Goal: Check status: Check status

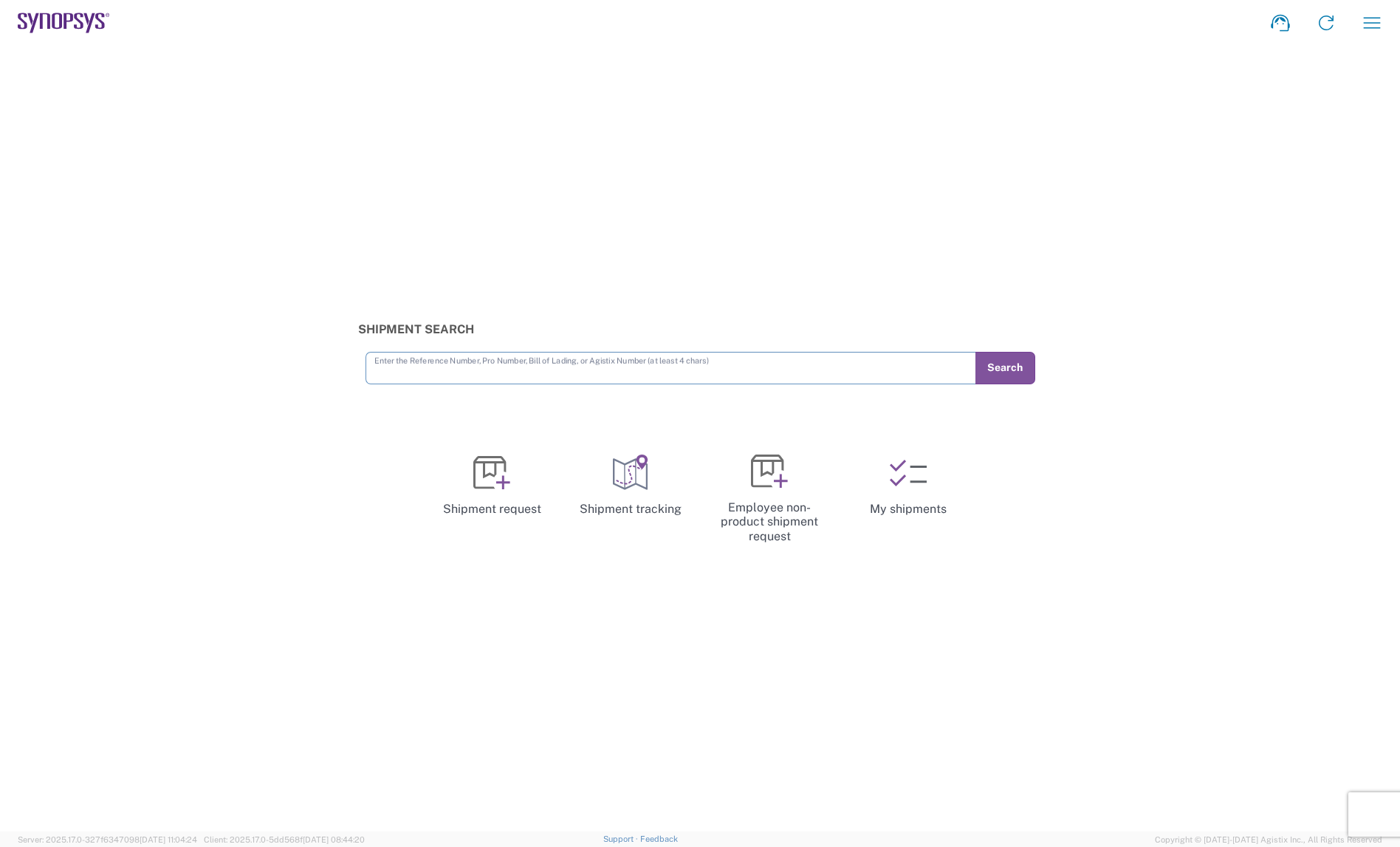
click at [1378, 25] on icon "button" at bounding box center [1372, 22] width 23 height 23
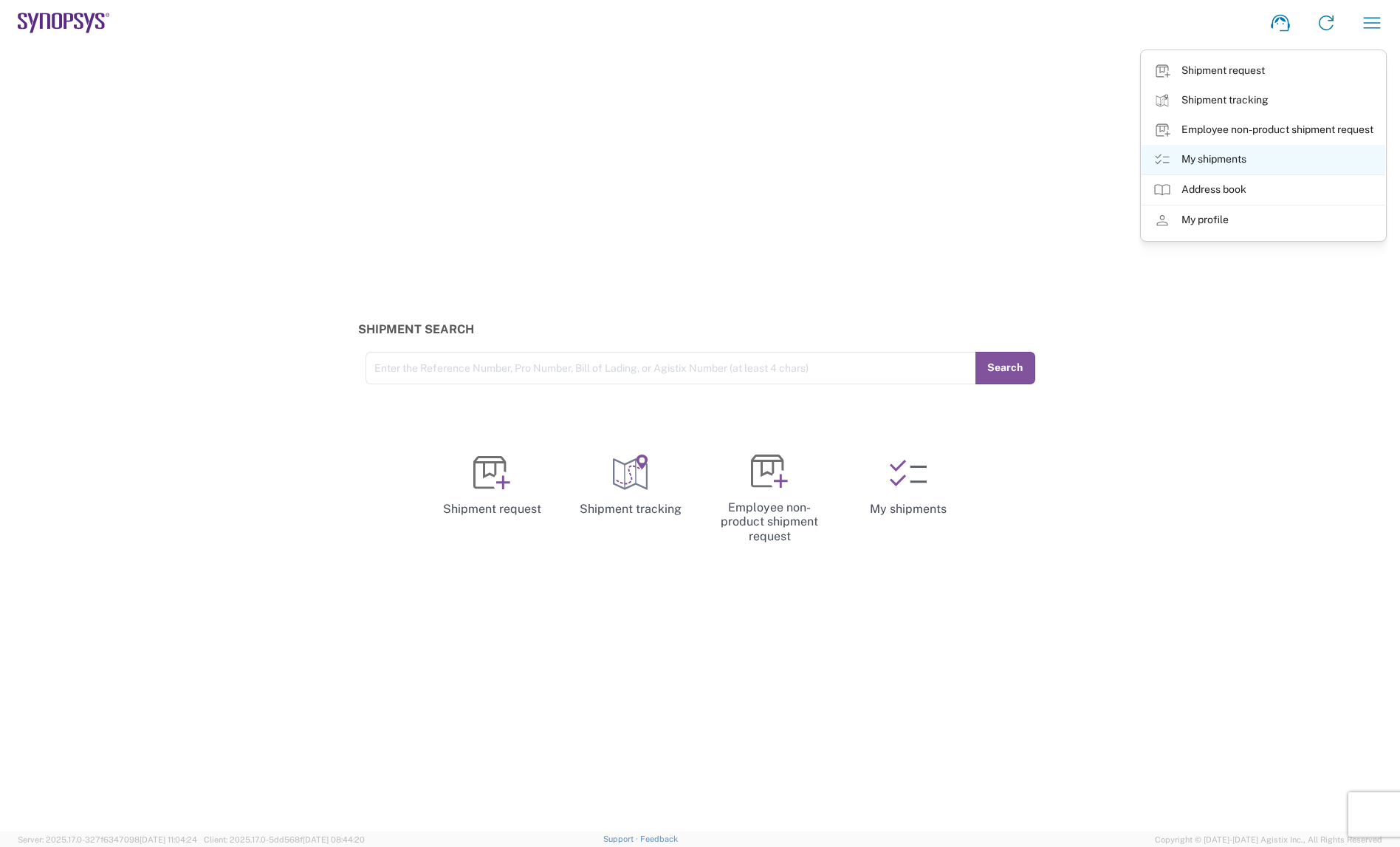
click at [1220, 160] on link "My shipments" at bounding box center [1263, 160] width 244 height 29
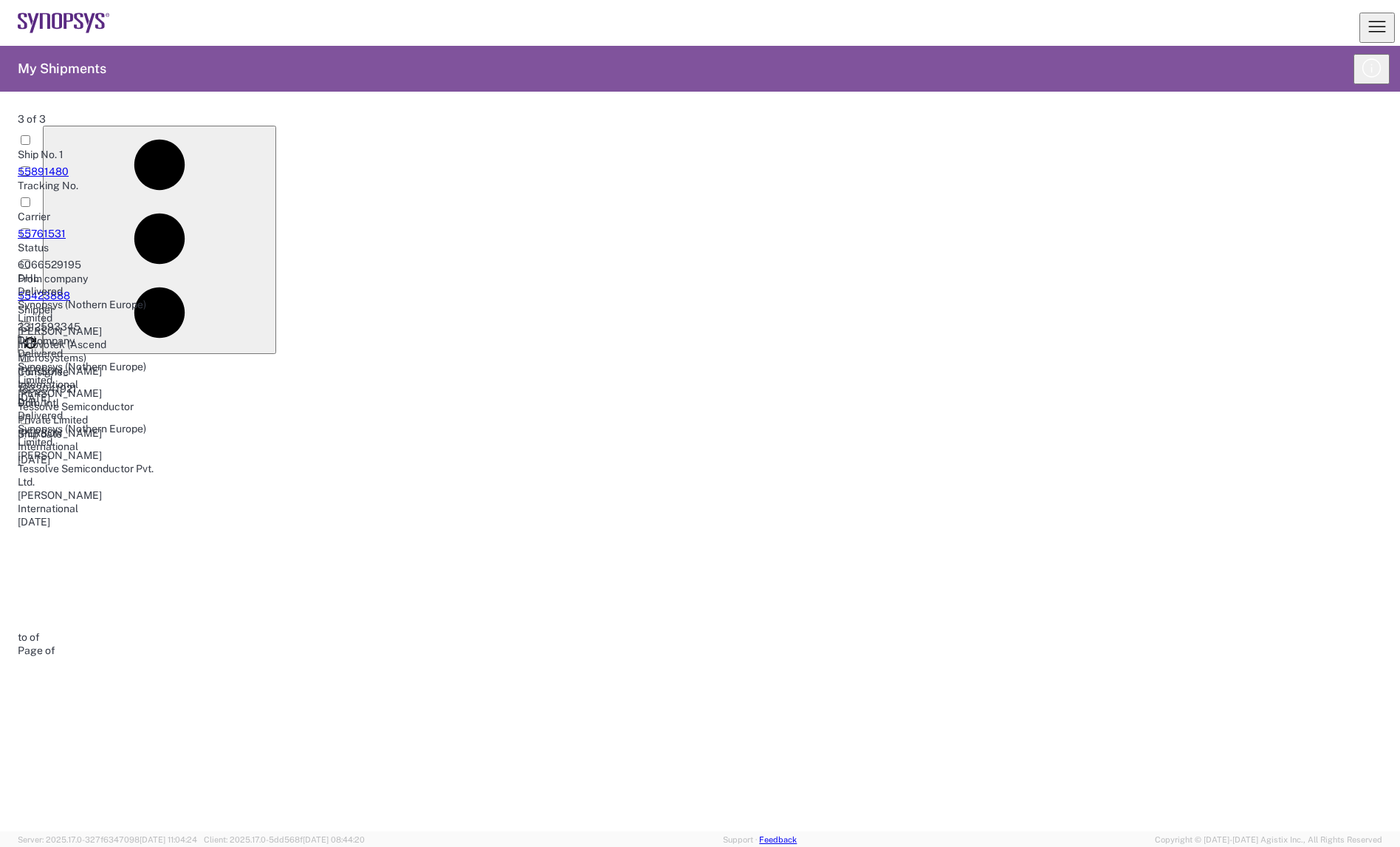
click at [66, 228] on link "55761531" at bounding box center [42, 234] width 48 height 12
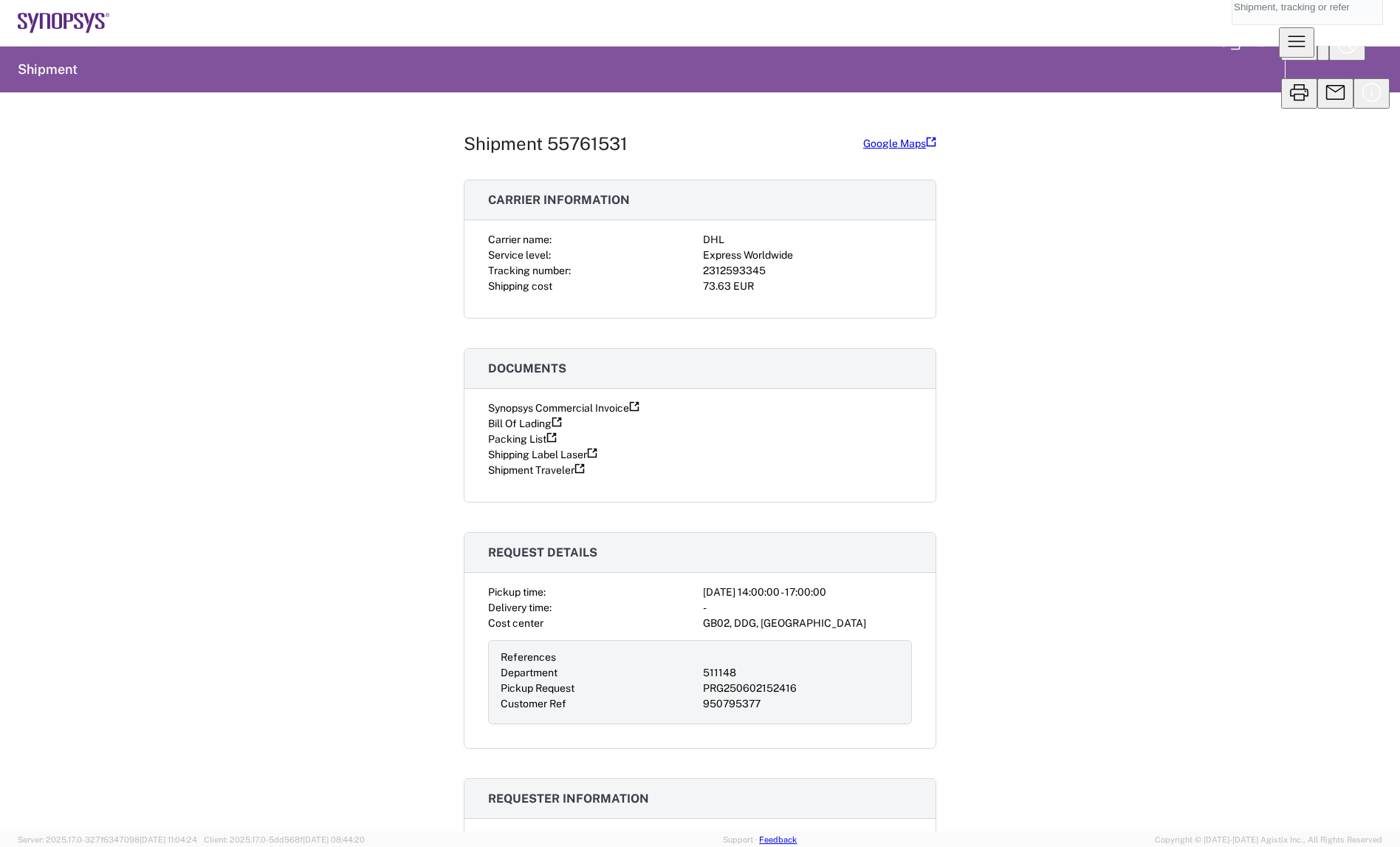
click at [525, 414] on link "Synopsys Commercial Invoice" at bounding box center [564, 408] width 152 height 12
click at [522, 445] on link "Packing List" at bounding box center [522, 439] width 69 height 12
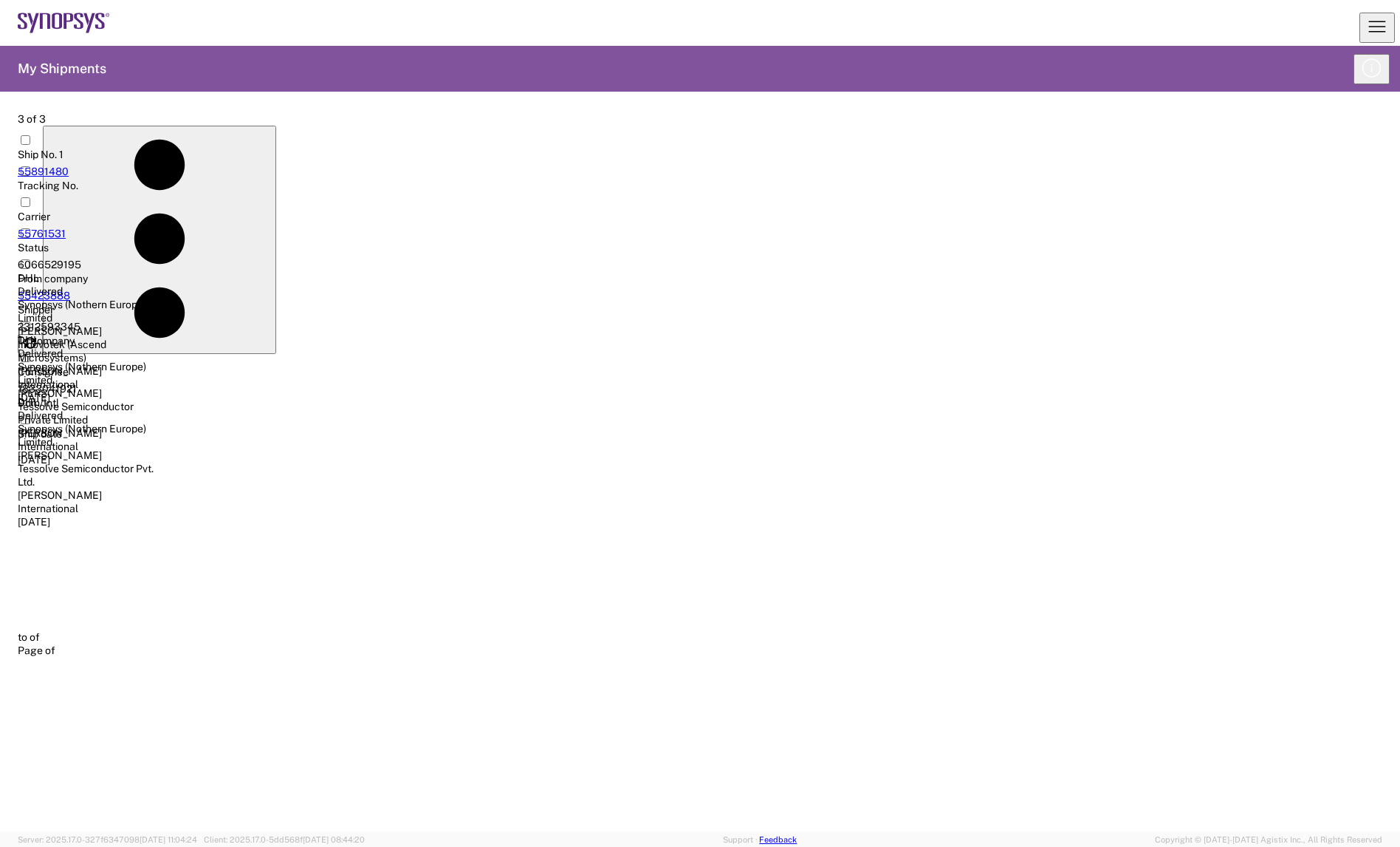
click at [65, 290] on link "55423888" at bounding box center [44, 296] width 53 height 12
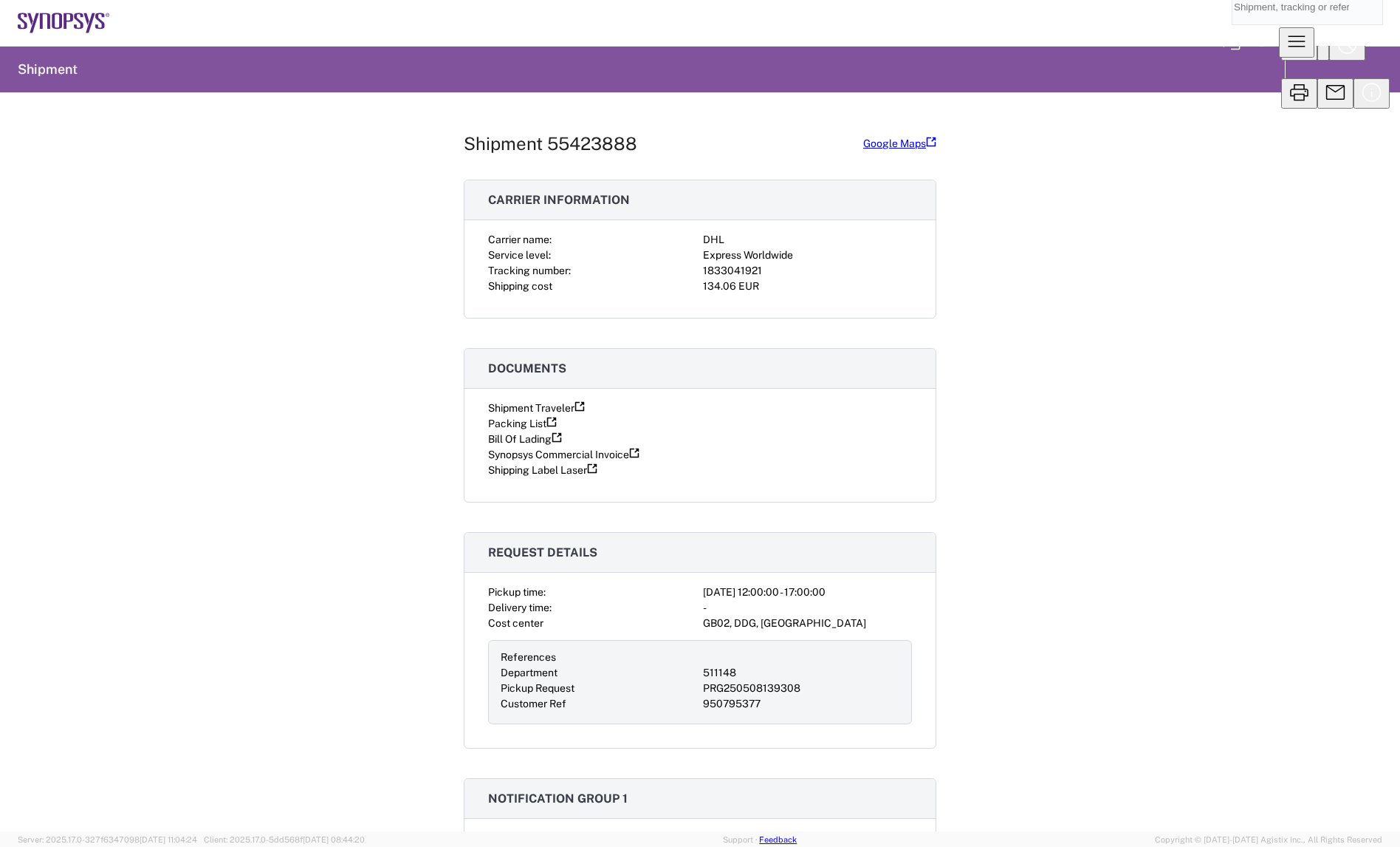
click at [490, 430] on link "Packing List" at bounding box center [522, 424] width 69 height 12
click at [517, 461] on link "Synopsys Commercial Invoice" at bounding box center [564, 455] width 152 height 12
click at [503, 445] on link "Bill Of Lading" at bounding box center [525, 439] width 74 height 12
click at [502, 414] on link "Shipment Traveler" at bounding box center [536, 408] width 97 height 12
click at [1309, 29] on icon "button" at bounding box center [1296, 41] width 23 height 23
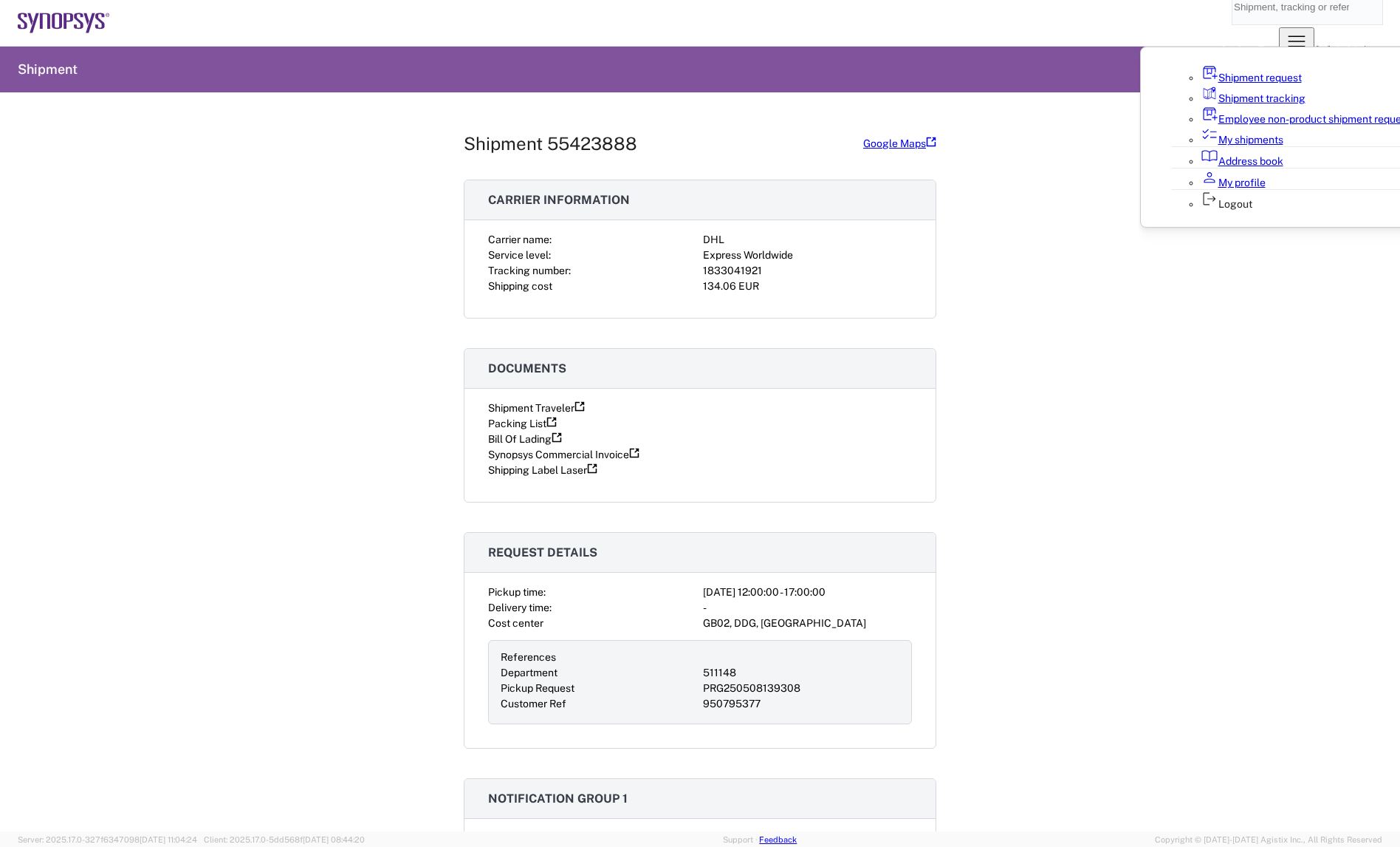
click at [1228, 72] on link "Shipment request" at bounding box center [1251, 78] width 101 height 12
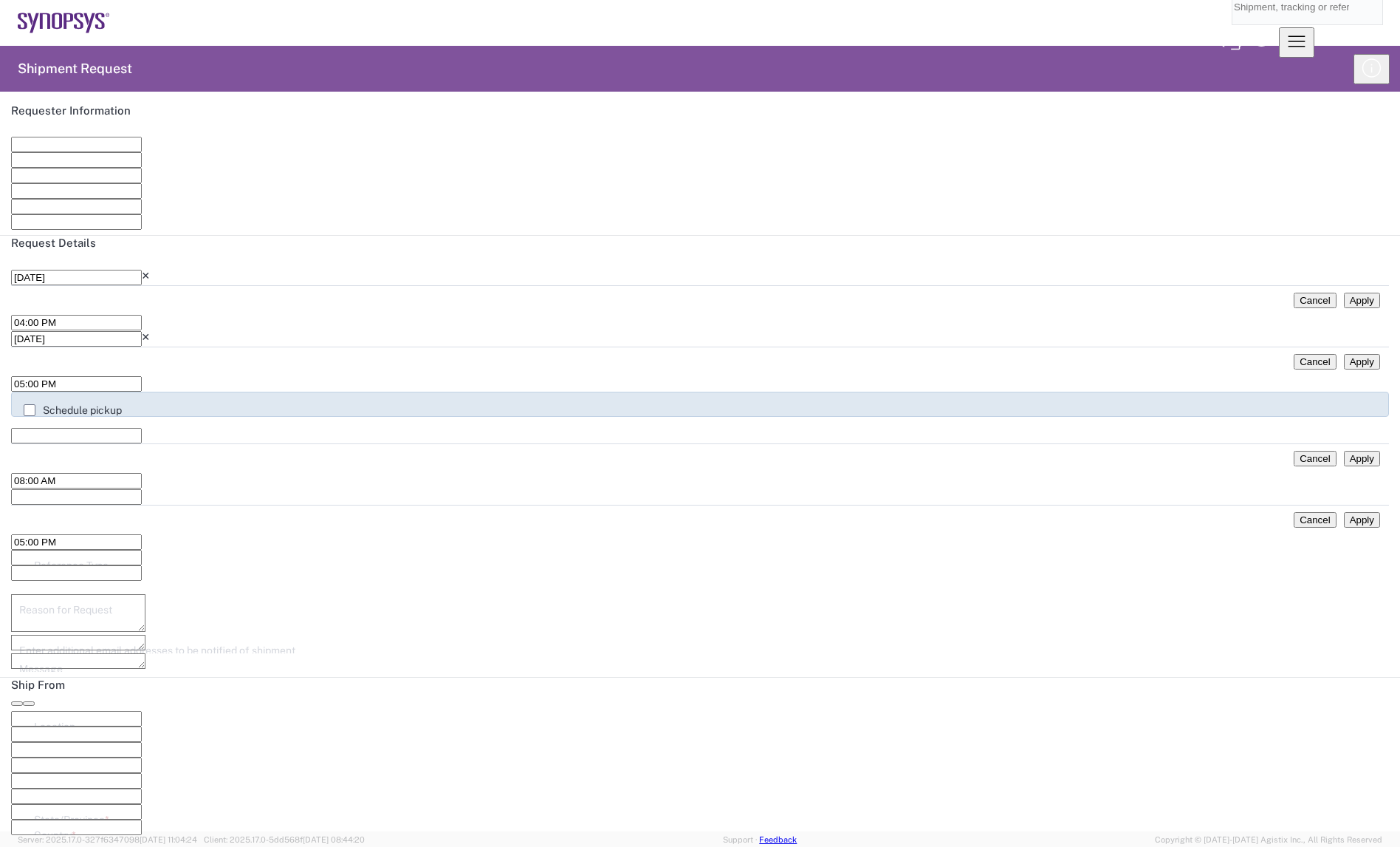
type input "[GEOGRAPHIC_DATA]"
click at [102, 152] on input "text" at bounding box center [77, 144] width 131 height 16
type input "[PERSON_NAME]"
type input "01123707412"
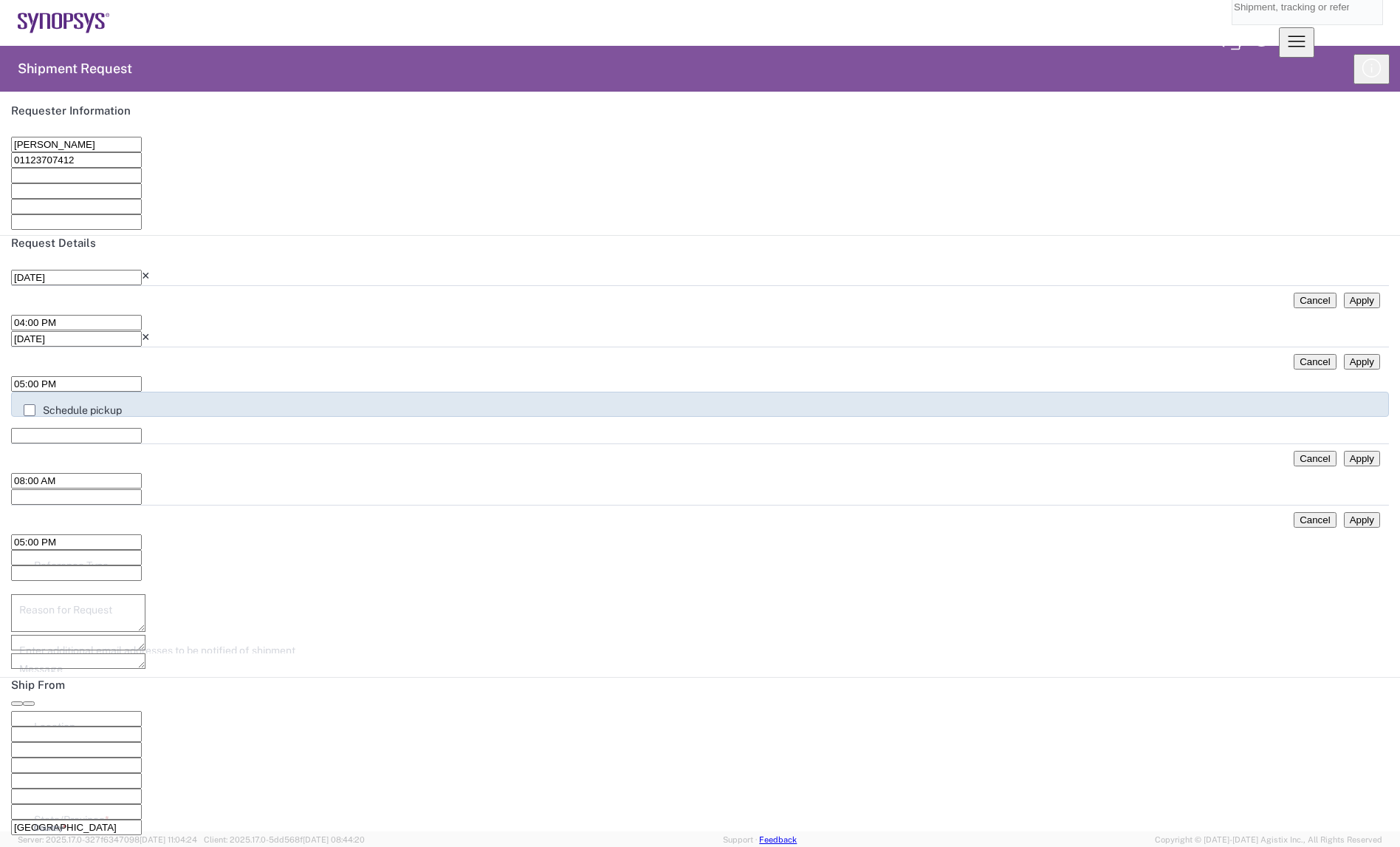
type input "steve.pereira@synopsys.com"
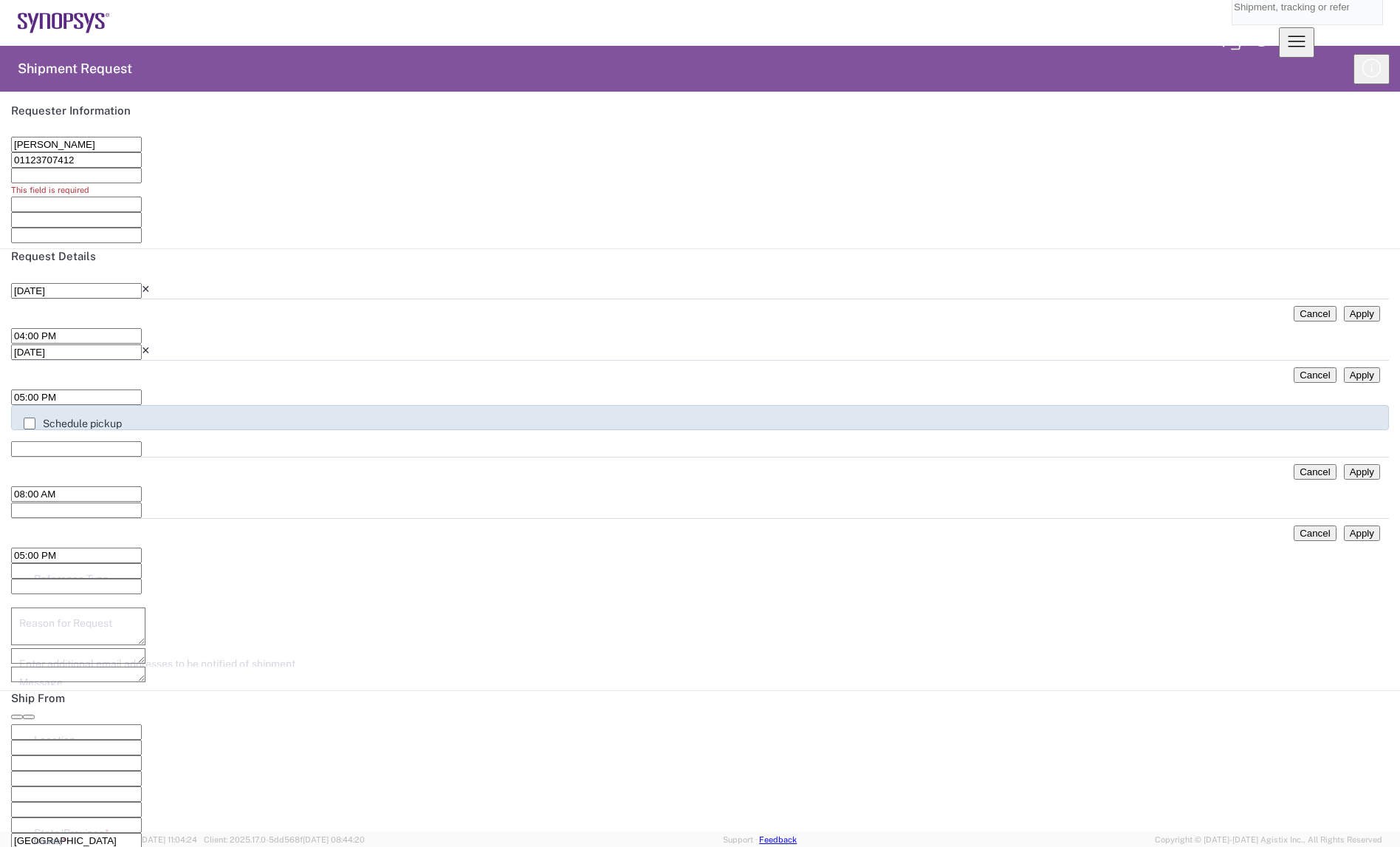
click at [141, 183] on input "text" at bounding box center [77, 175] width 131 height 16
type input "steve.pereira@synopsys.com"
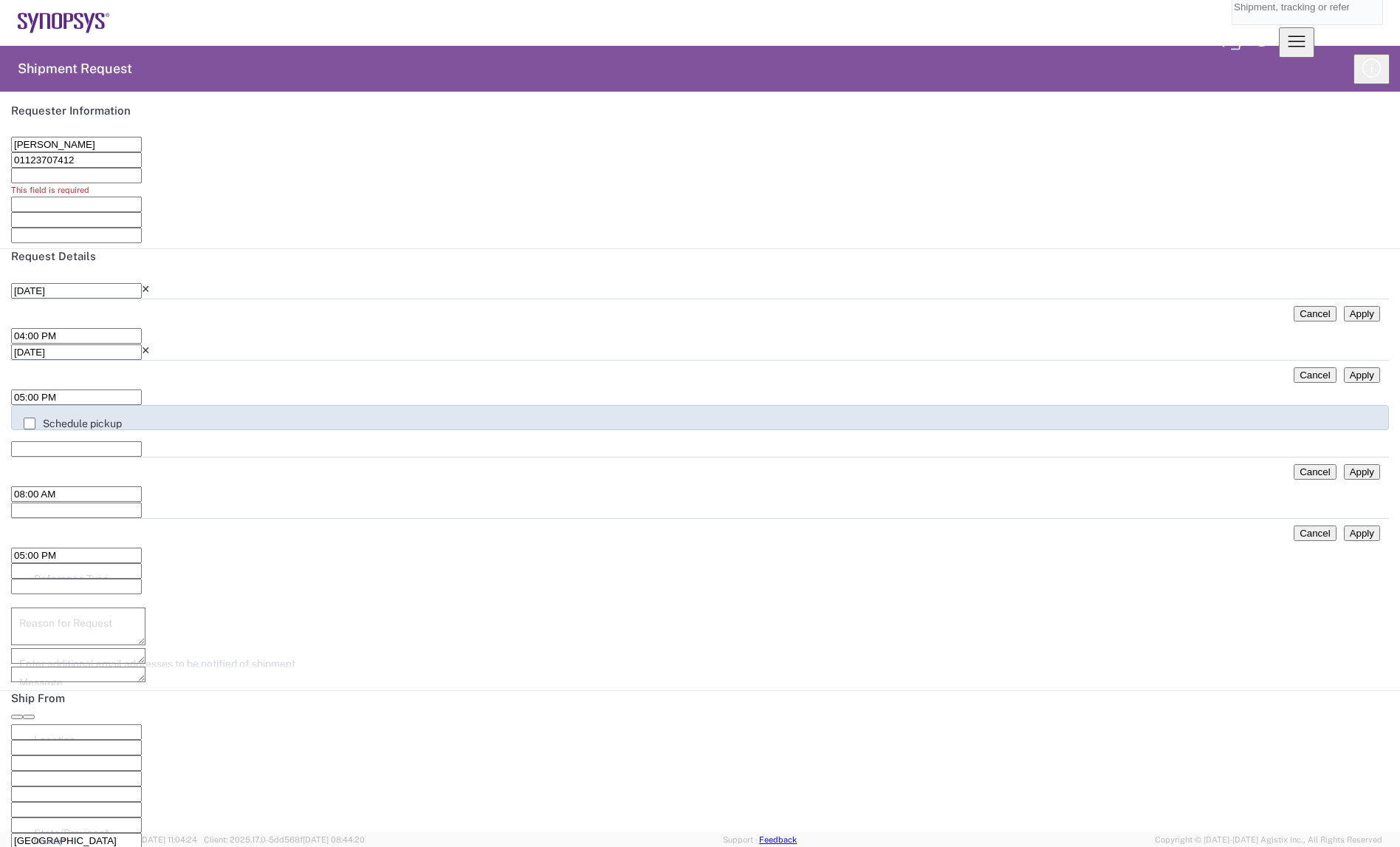
click at [89, 183] on input "text" at bounding box center [77, 175] width 131 height 16
type input "steve.pereira@synopsys.com"
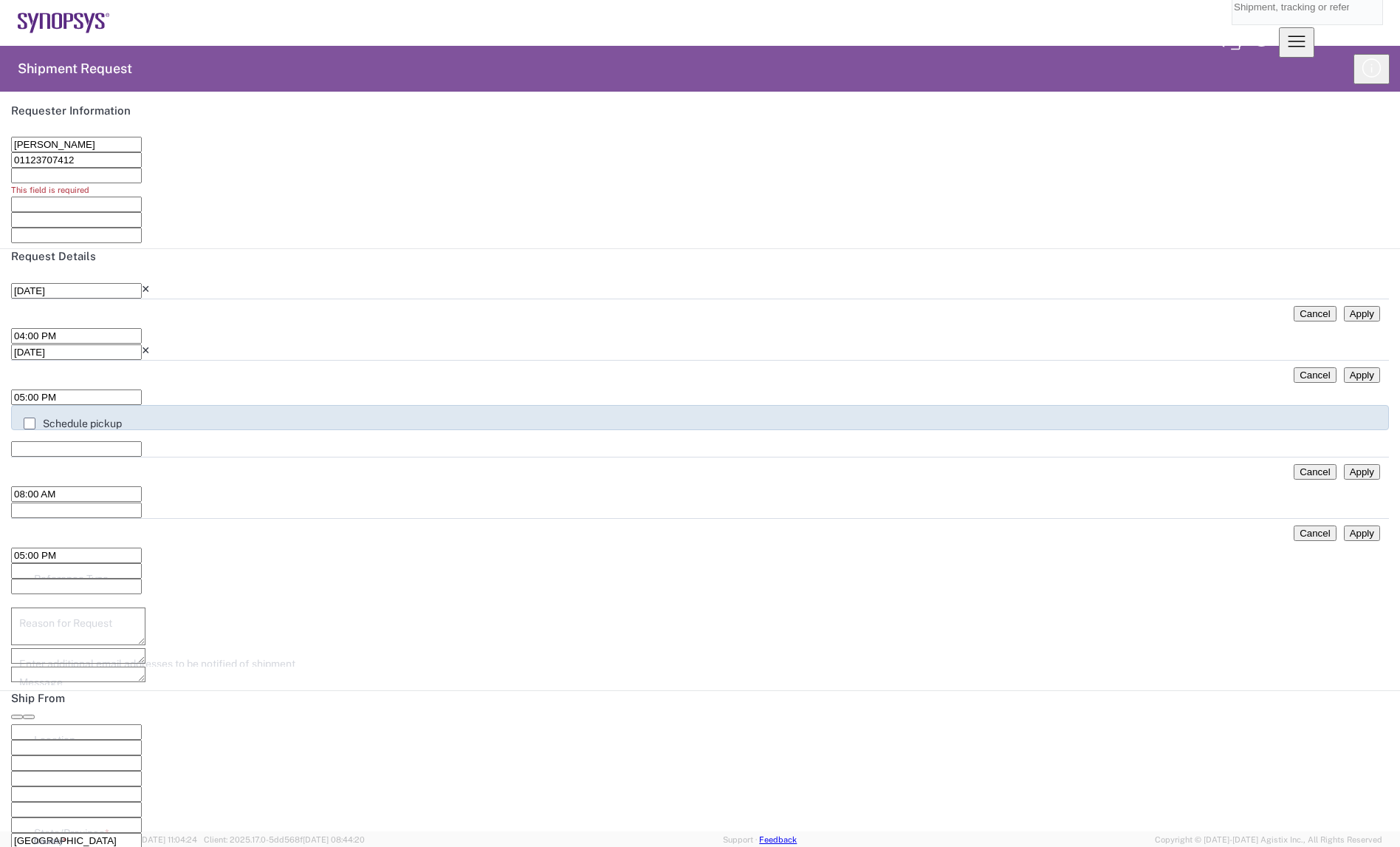
click at [1309, 29] on icon "button" at bounding box center [1296, 41] width 23 height 23
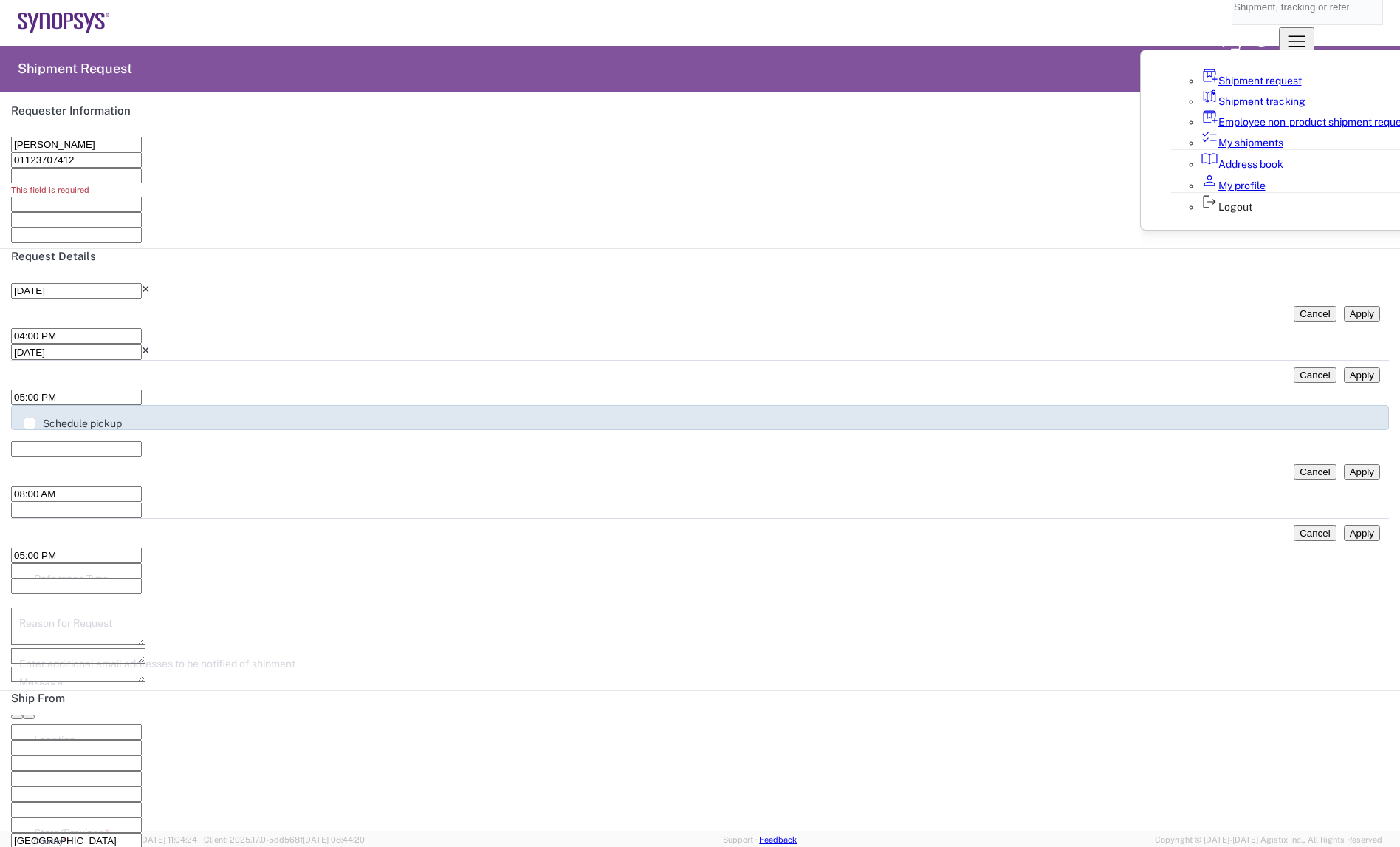
click at [1247, 148] on link "My shipments" at bounding box center [1242, 142] width 83 height 12
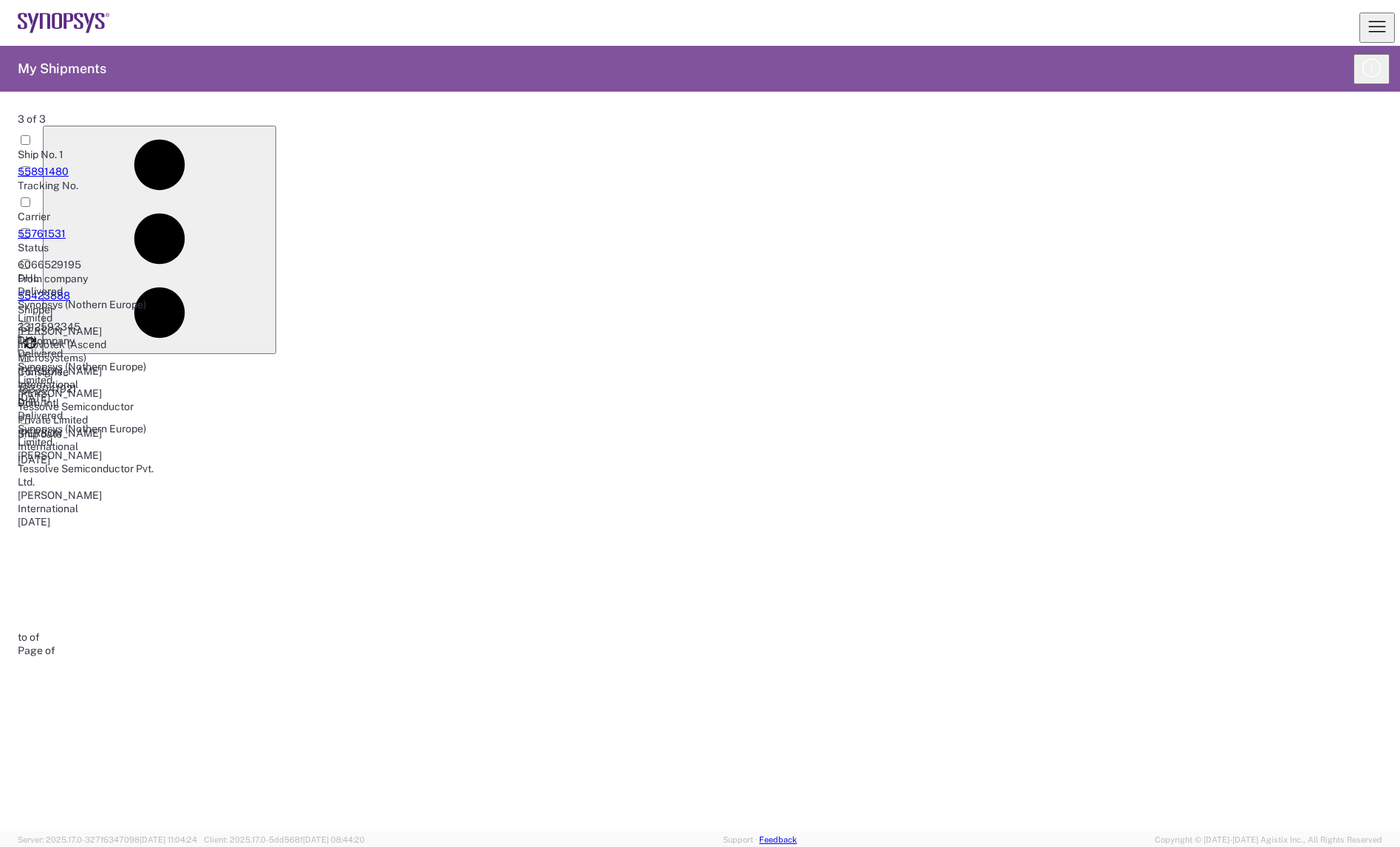
click at [56, 228] on link "55761531" at bounding box center [42, 234] width 48 height 12
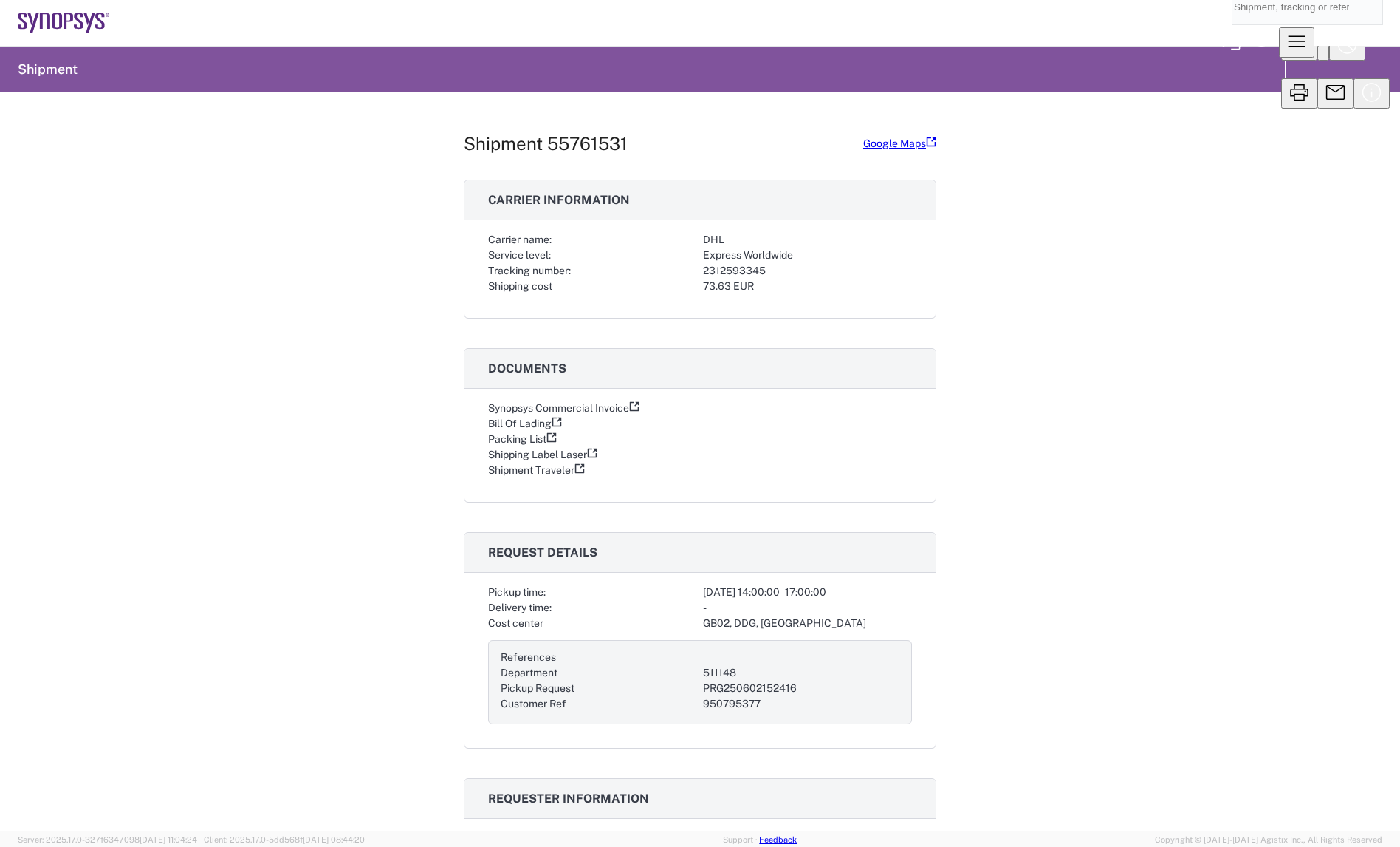
scroll to position [739, 0]
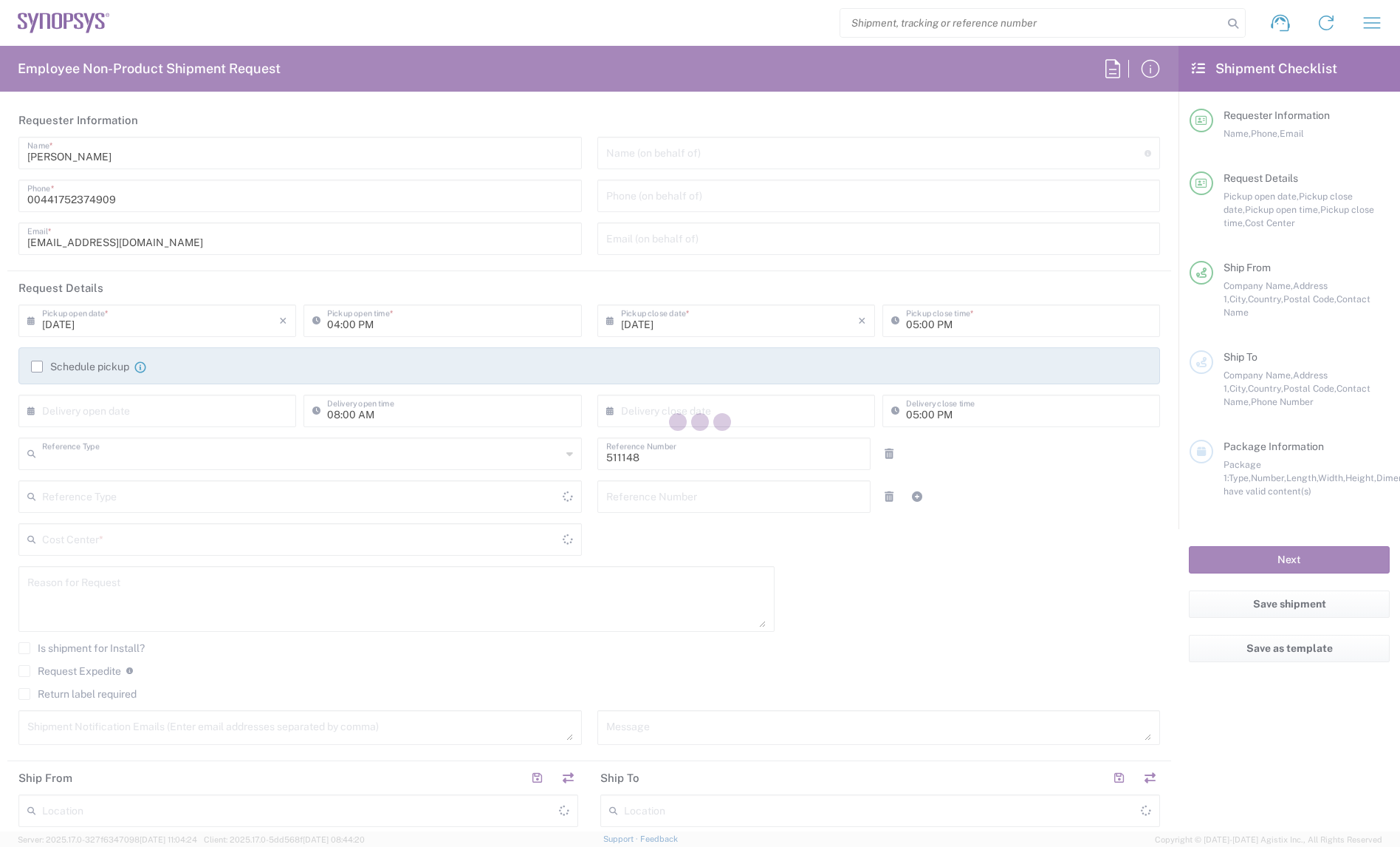
type input "Department"
type input "[GEOGRAPHIC_DATA]"
type input "Delivered at Place"
type input "[GEOGRAPHIC_DATA]"
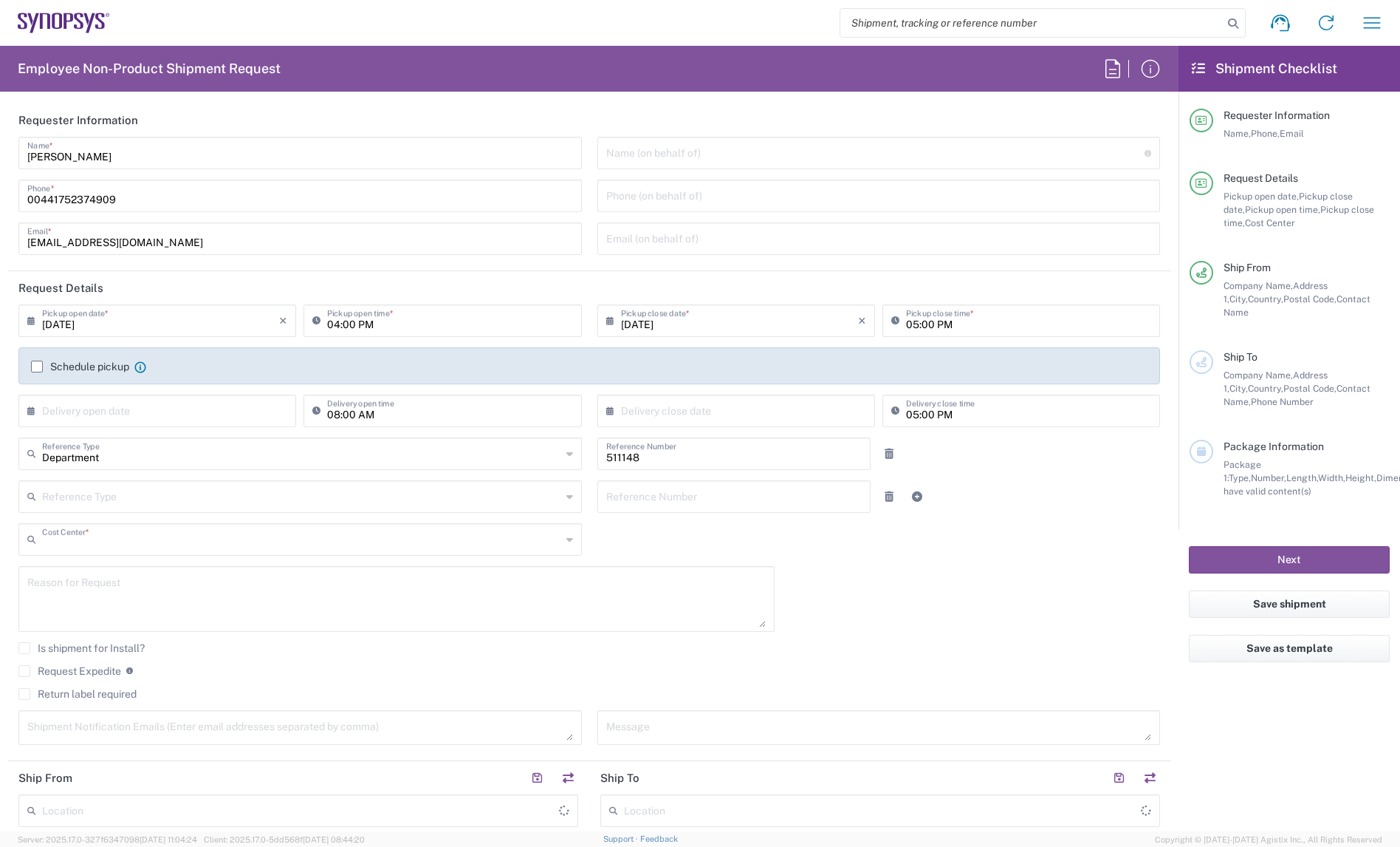
type input "GB02, DDG, Monashee RD 511148"
type input "Plymouth GB19"
click at [184, 323] on input "[DATE]" at bounding box center [160, 319] width 237 height 26
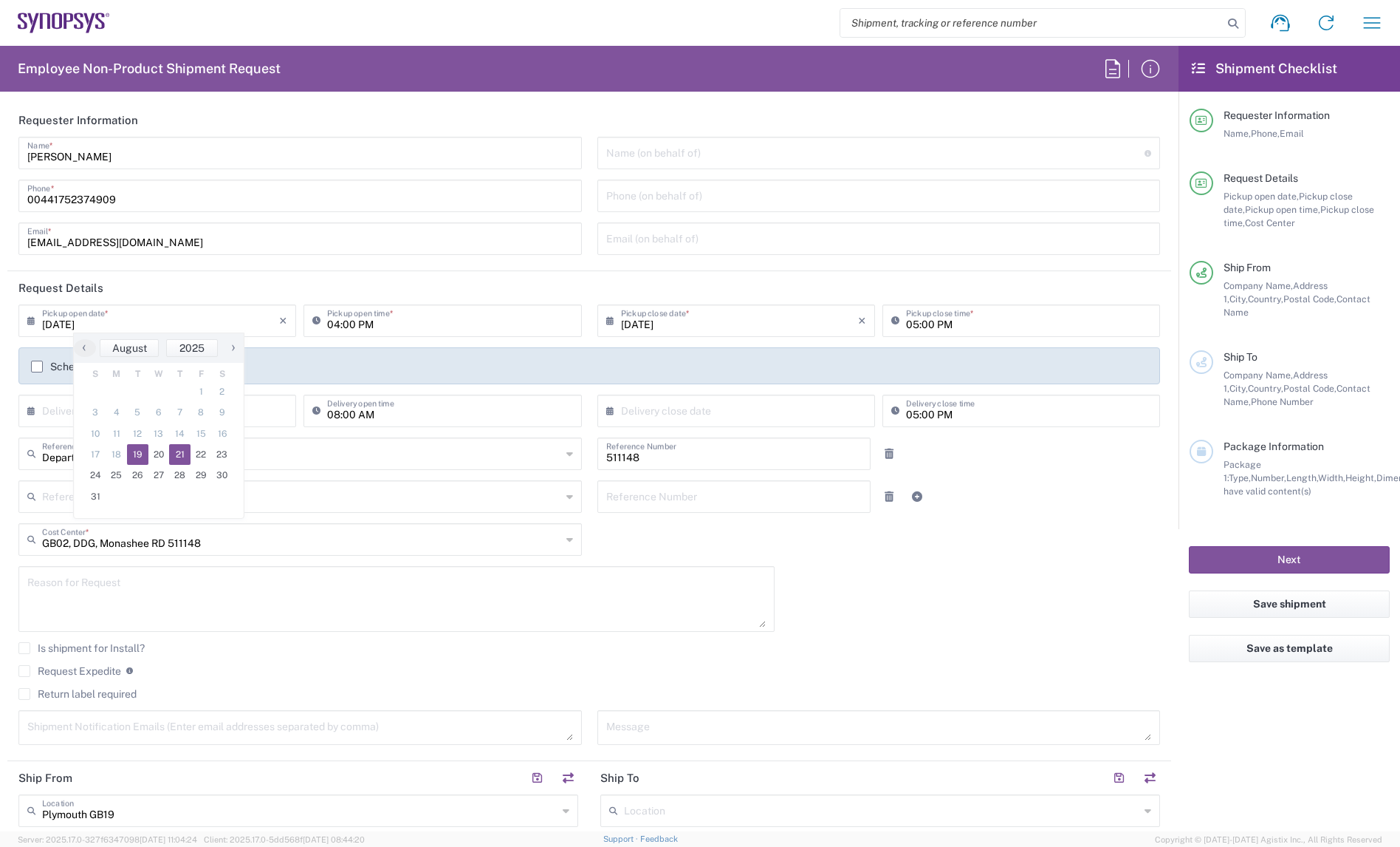
click at [175, 455] on span "21" at bounding box center [179, 455] width 22 height 21
type input "[DATE]"
click at [364, 326] on input "04:00 PM" at bounding box center [449, 319] width 245 height 26
click at [402, 329] on input "04:00 PM" at bounding box center [449, 319] width 245 height 26
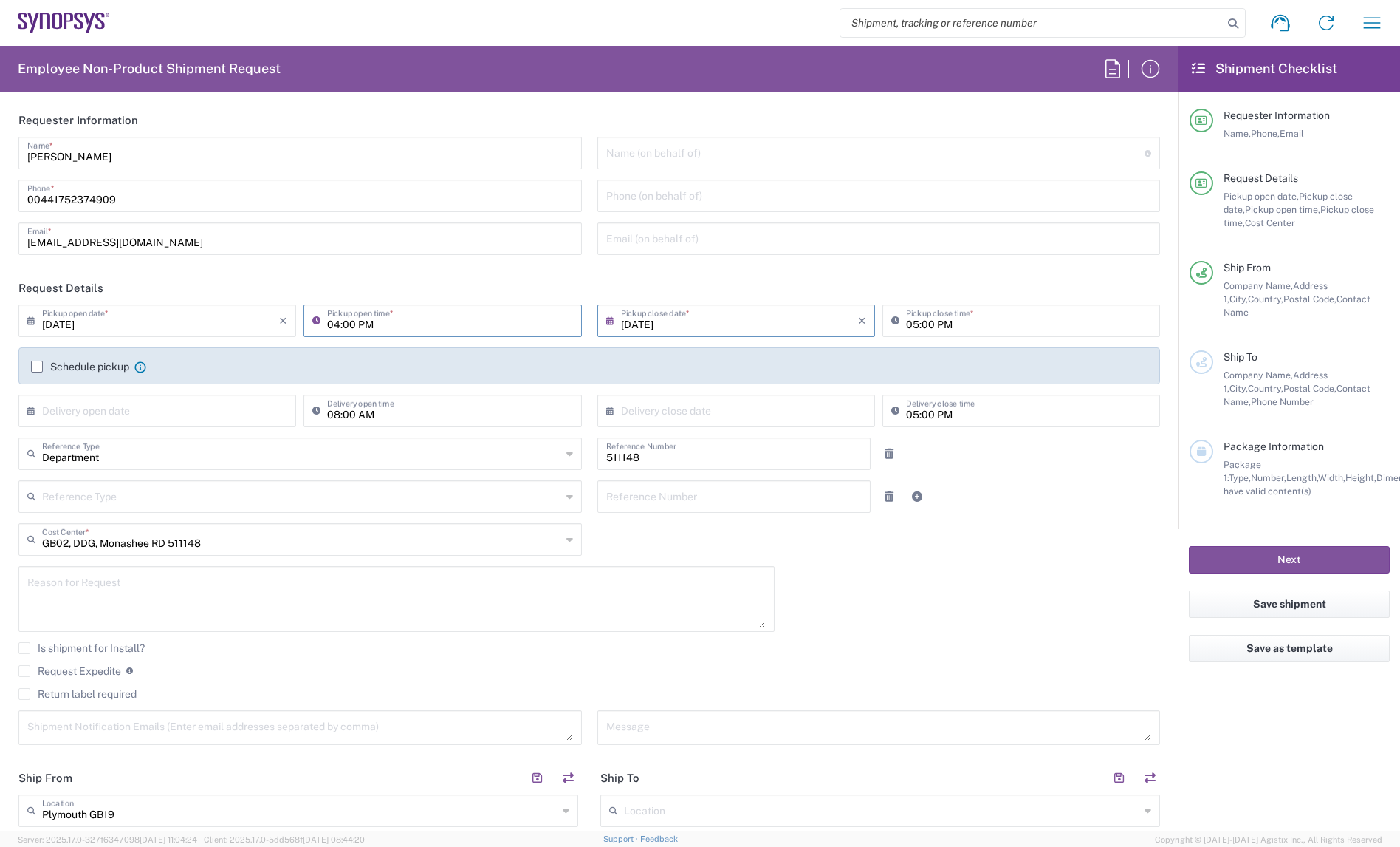
click at [337, 321] on input "04:00 PM" at bounding box center [449, 319] width 245 height 26
click at [357, 324] on input "08:00 PM" at bounding box center [449, 319] width 245 height 26
type input "08:00 AM"
click at [673, 285] on header "Request Details" at bounding box center [590, 287] width 1164 height 34
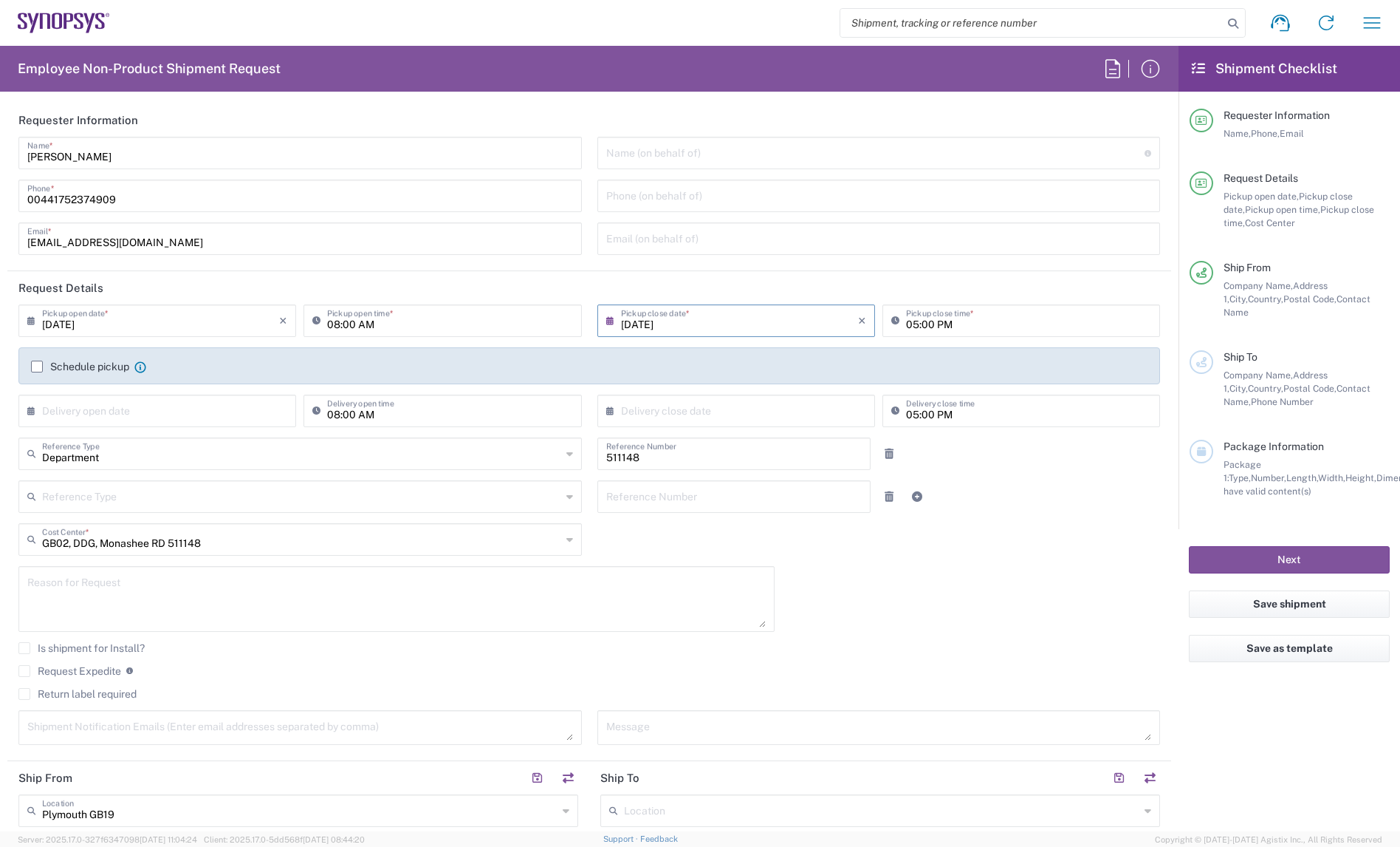
click at [799, 323] on input "[DATE]" at bounding box center [739, 319] width 237 height 26
click at [772, 455] on span "22" at bounding box center [774, 455] width 22 height 21
type input "[DATE]"
click at [1001, 326] on input "05:00 PM" at bounding box center [1028, 319] width 245 height 26
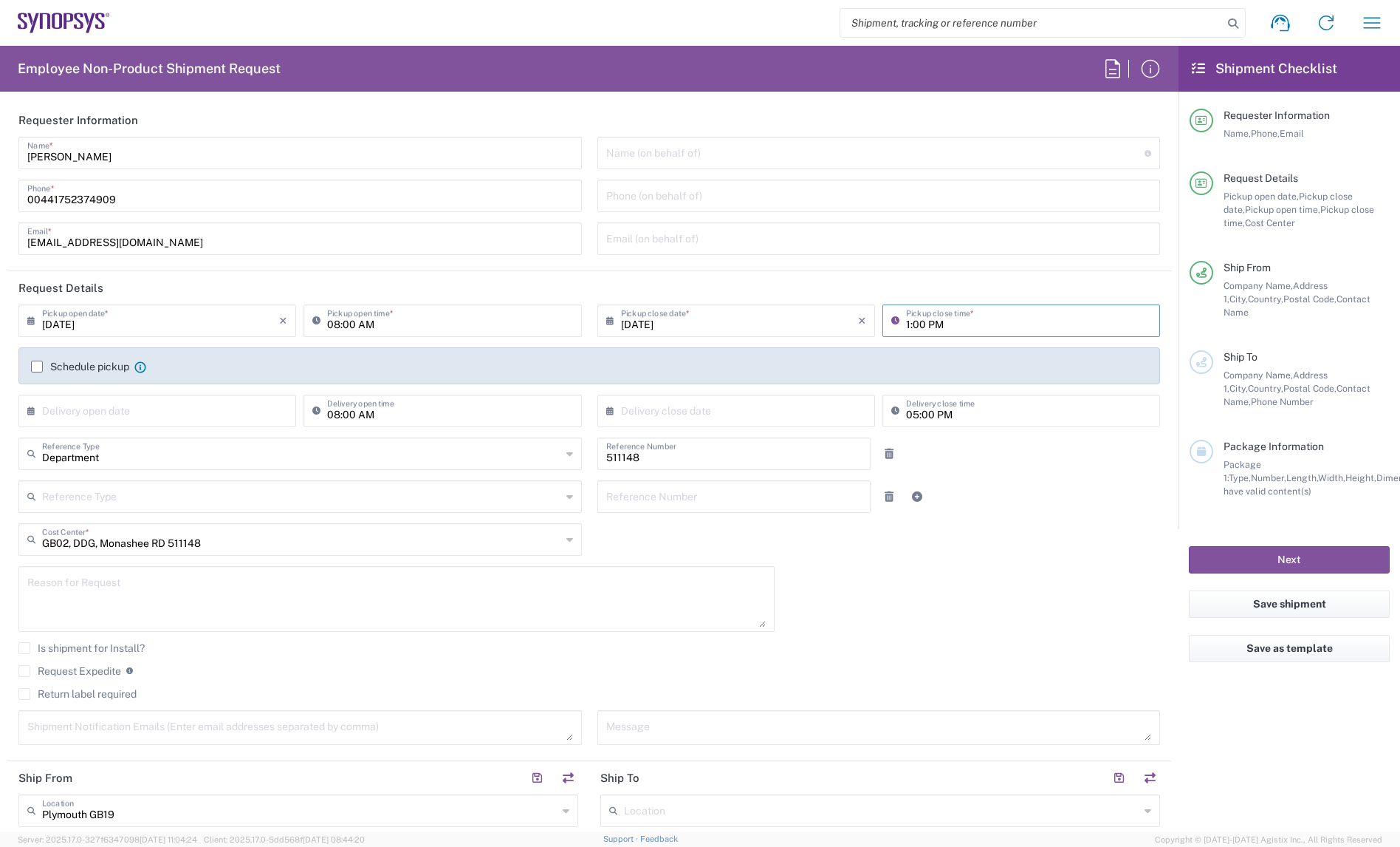
type input "01:00 PM"
click at [971, 555] on div "[DATE] × Pickup open date * Cancel Apply 08:00 AM Pickup open time * [DATE] × P…" at bounding box center [590, 530] width 1157 height 451
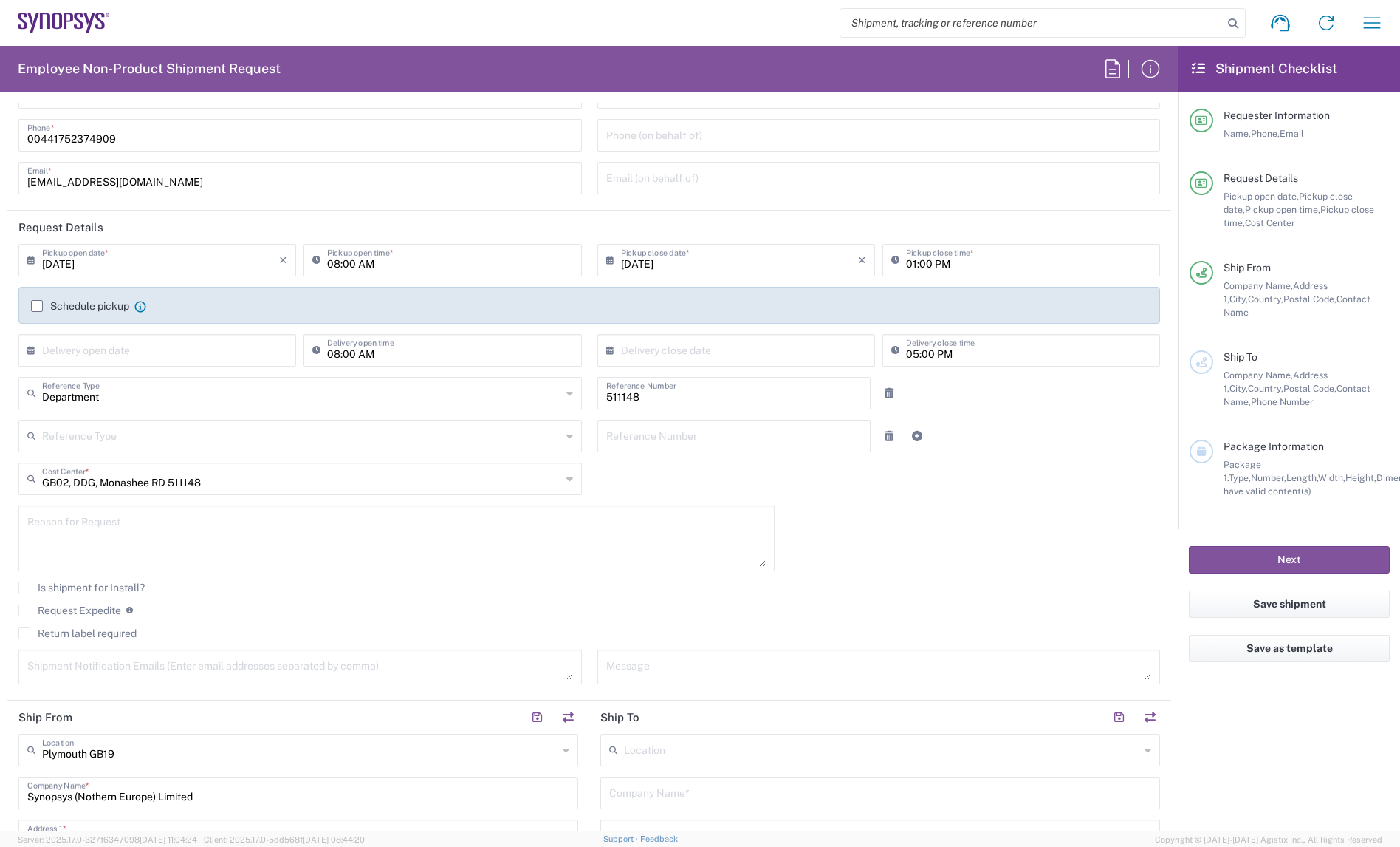
scroll to position [74, 0]
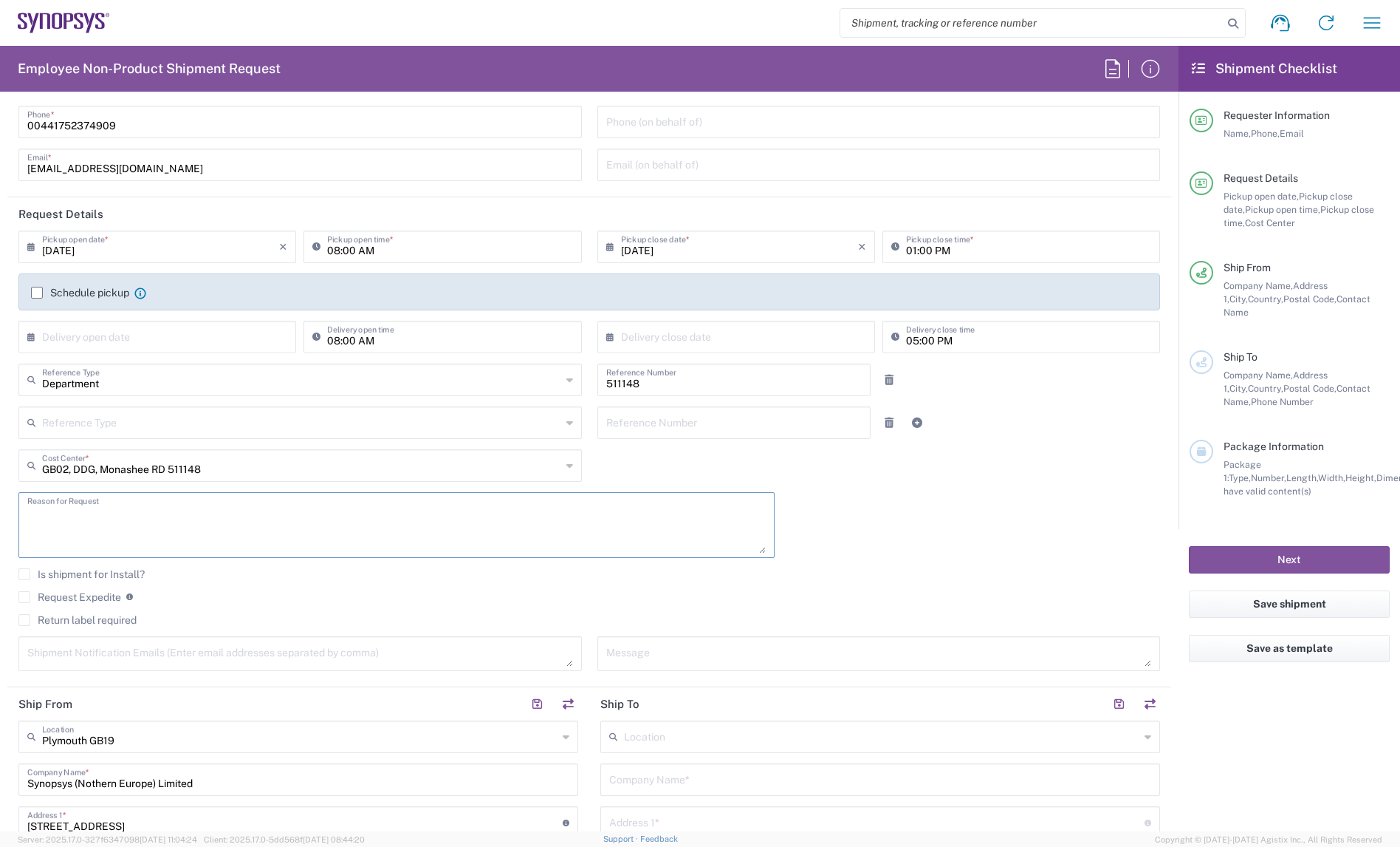
click at [106, 512] on textarea at bounding box center [397, 525] width 739 height 57
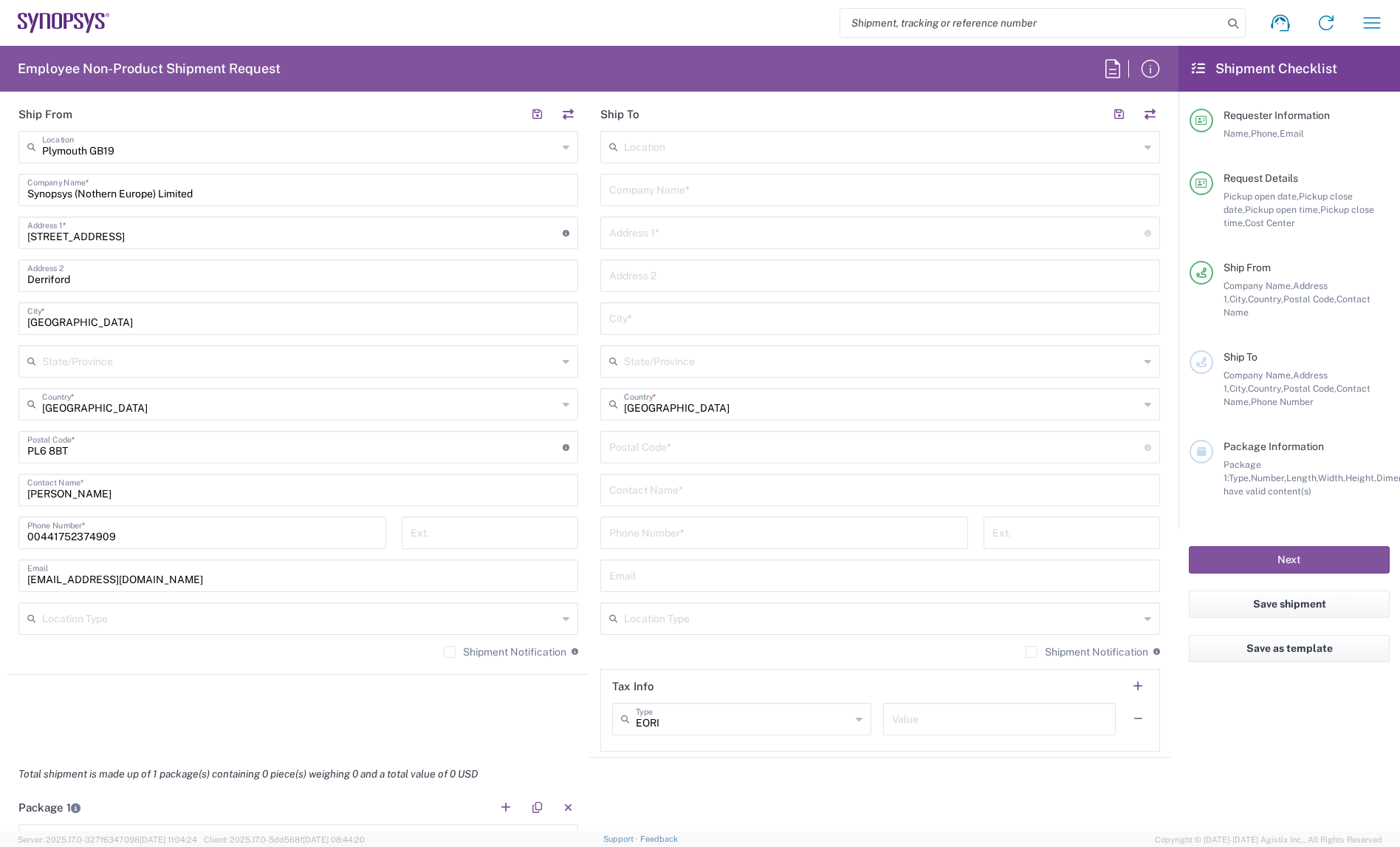
scroll to position [665, 0]
type textarea "Shipment of test equipment"
click at [686, 156] on input "text" at bounding box center [882, 144] width 516 height 26
type input "m"
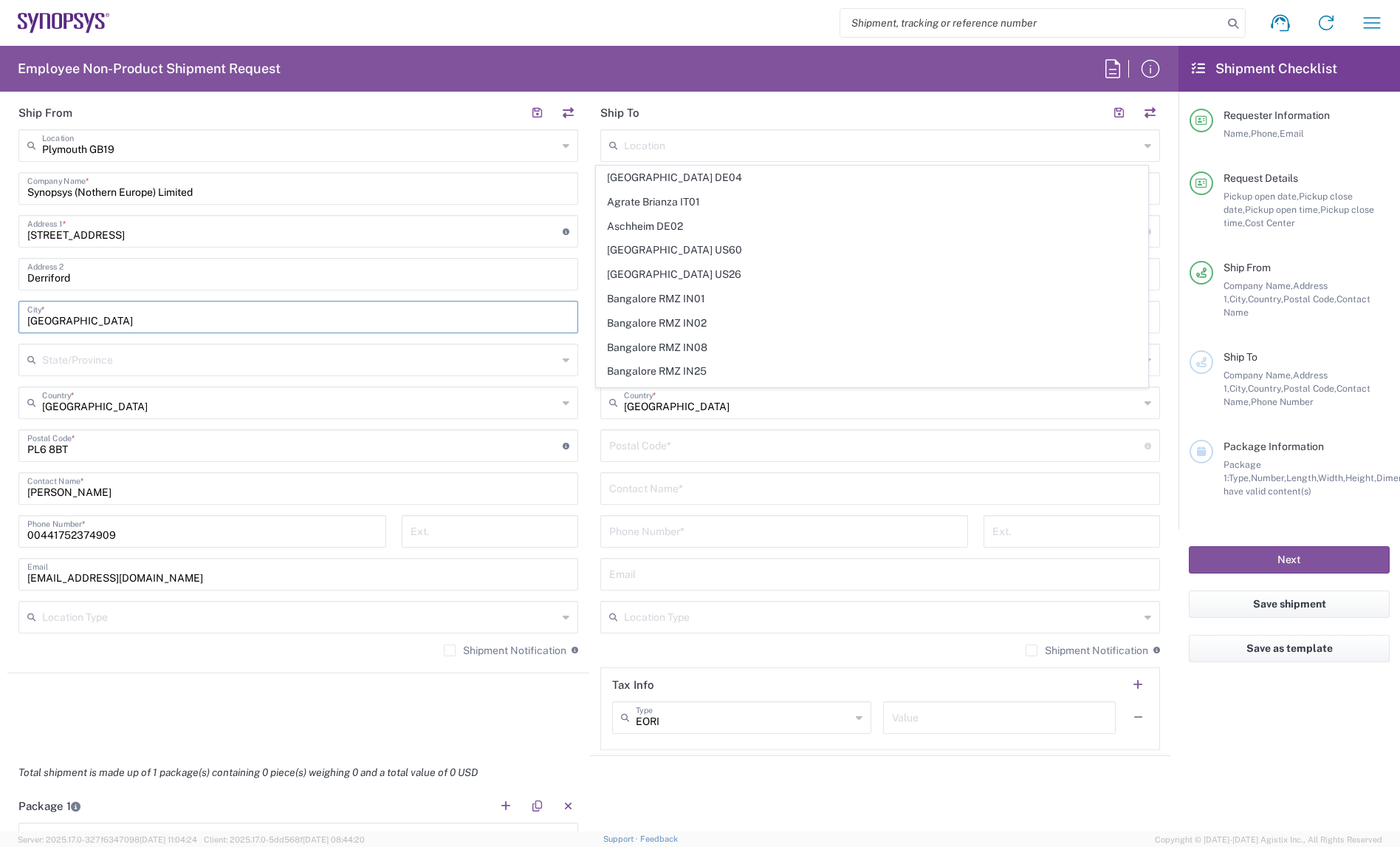
click at [499, 308] on input "[GEOGRAPHIC_DATA]" at bounding box center [298, 316] width 542 height 26
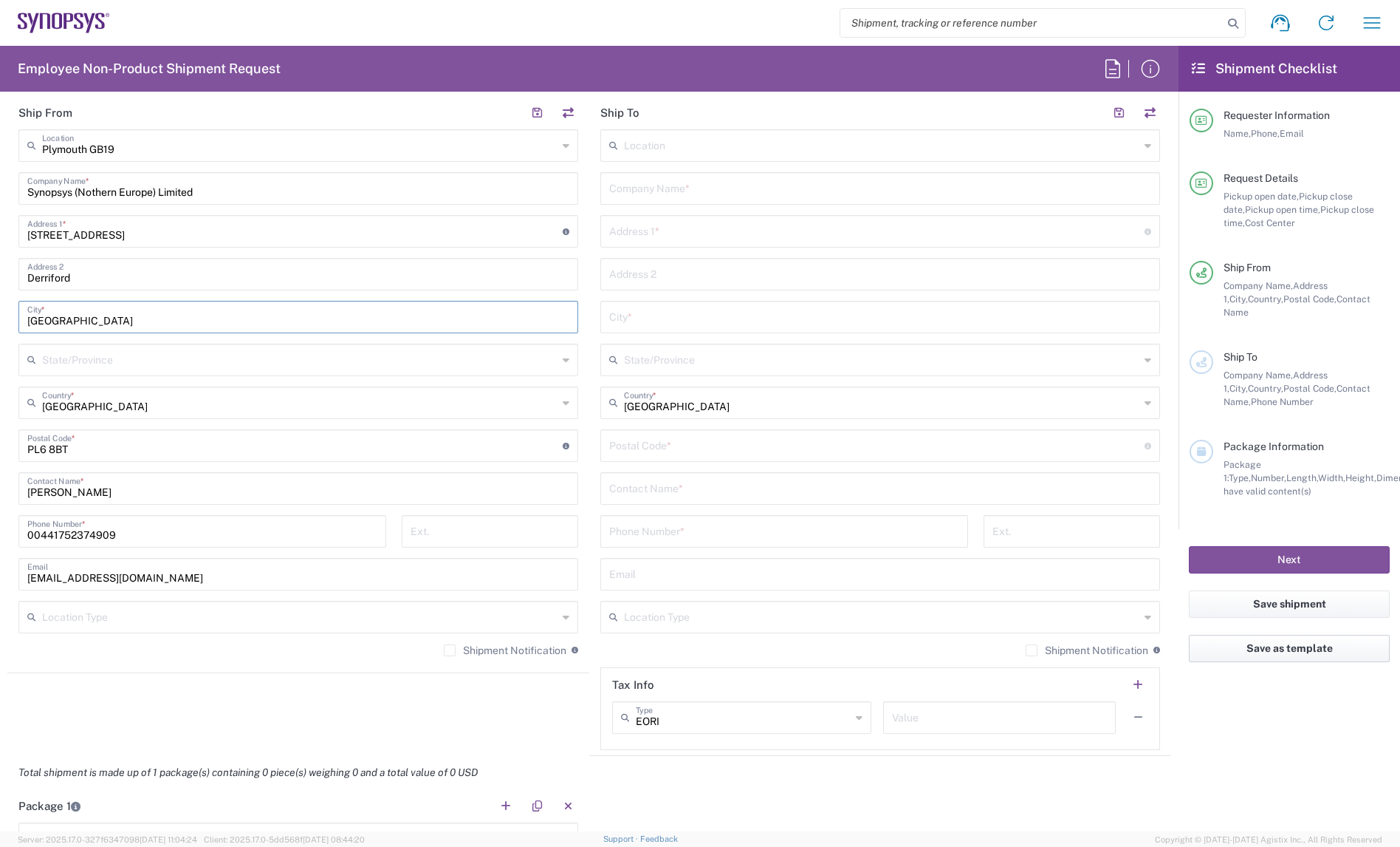
click at [1253, 637] on button "Save as template" at bounding box center [1289, 649] width 201 height 28
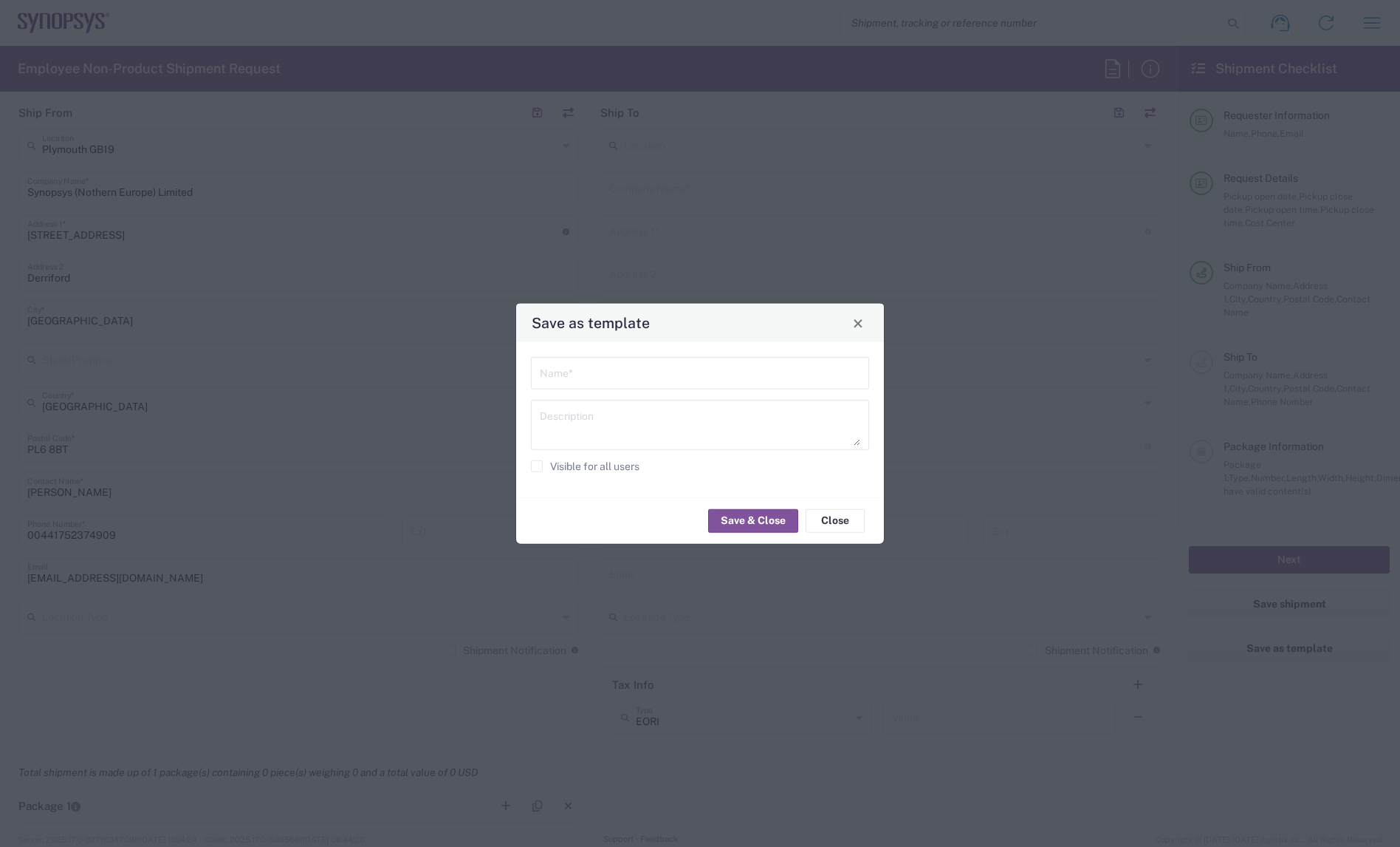
click at [583, 375] on input "text" at bounding box center [700, 372] width 321 height 26
type input "To Tessolve, BBSR"
click at [726, 518] on button "Save & Close" at bounding box center [753, 519] width 91 height 23
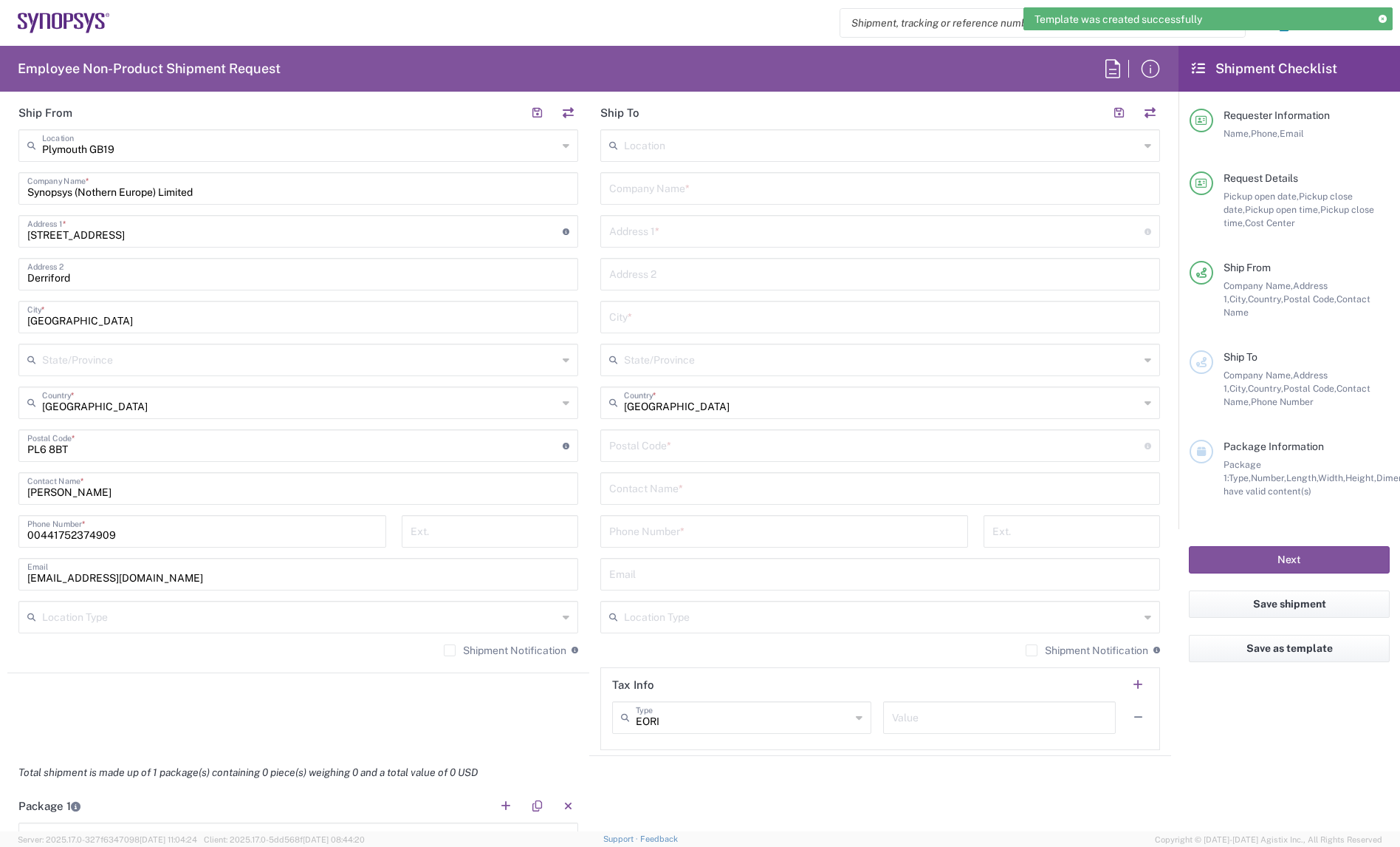
click at [1384, 18] on icon at bounding box center [1382, 19] width 8 height 8
click at [1378, 18] on icon "button" at bounding box center [1372, 22] width 23 height 23
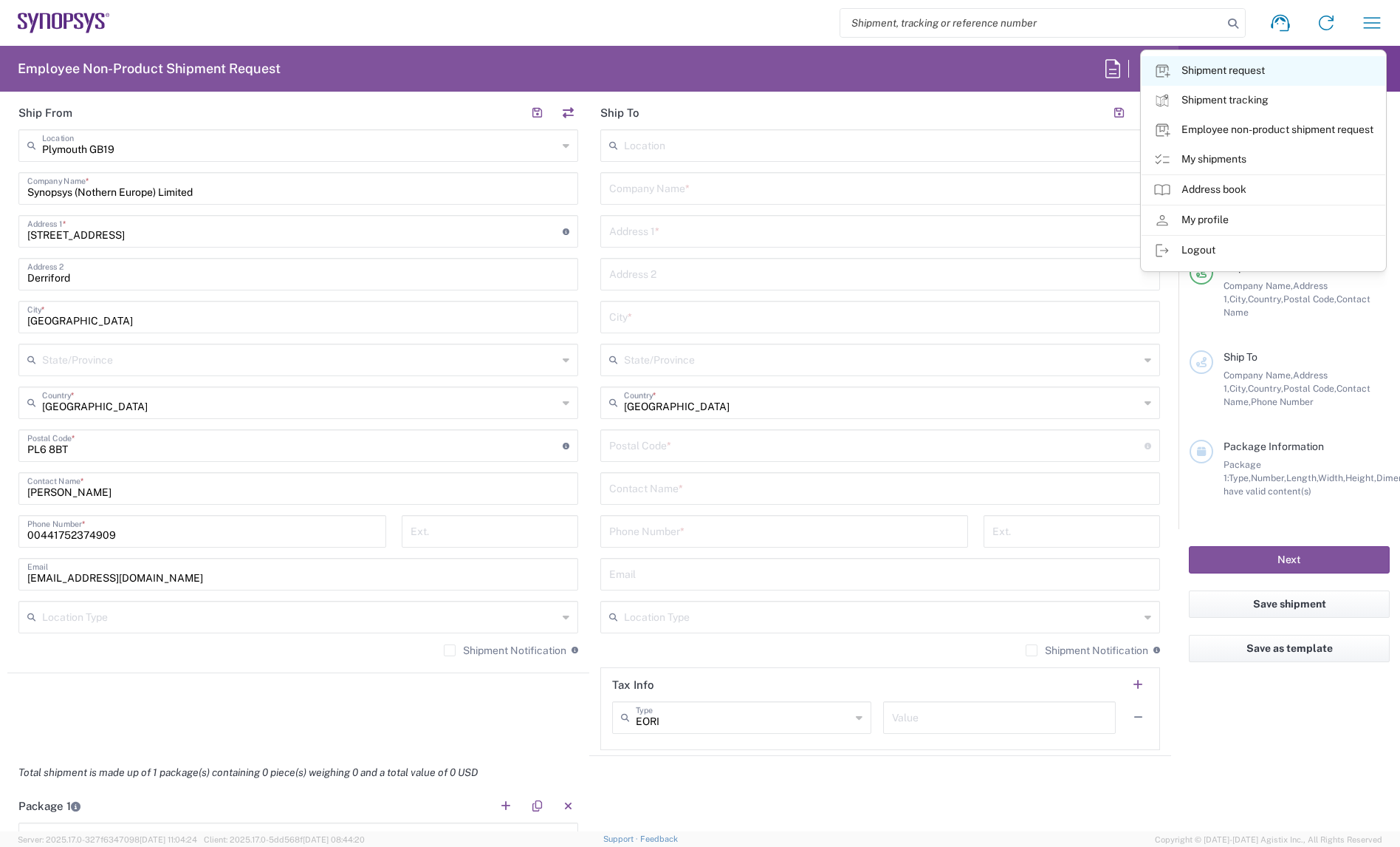
click at [1241, 78] on link "Shipment request" at bounding box center [1263, 71] width 244 height 29
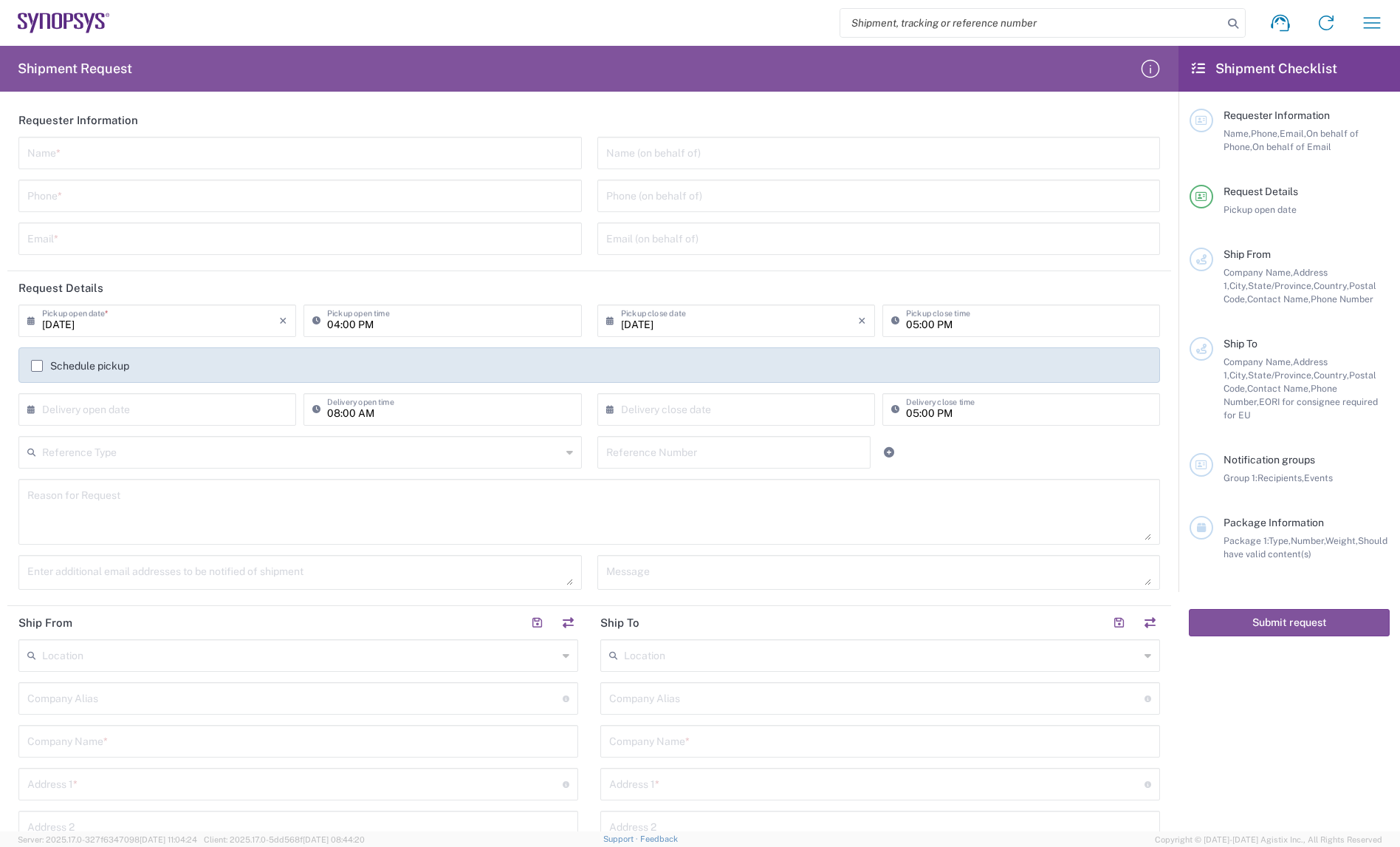
click at [18, 16] on icon at bounding box center [64, 23] width 92 height 21
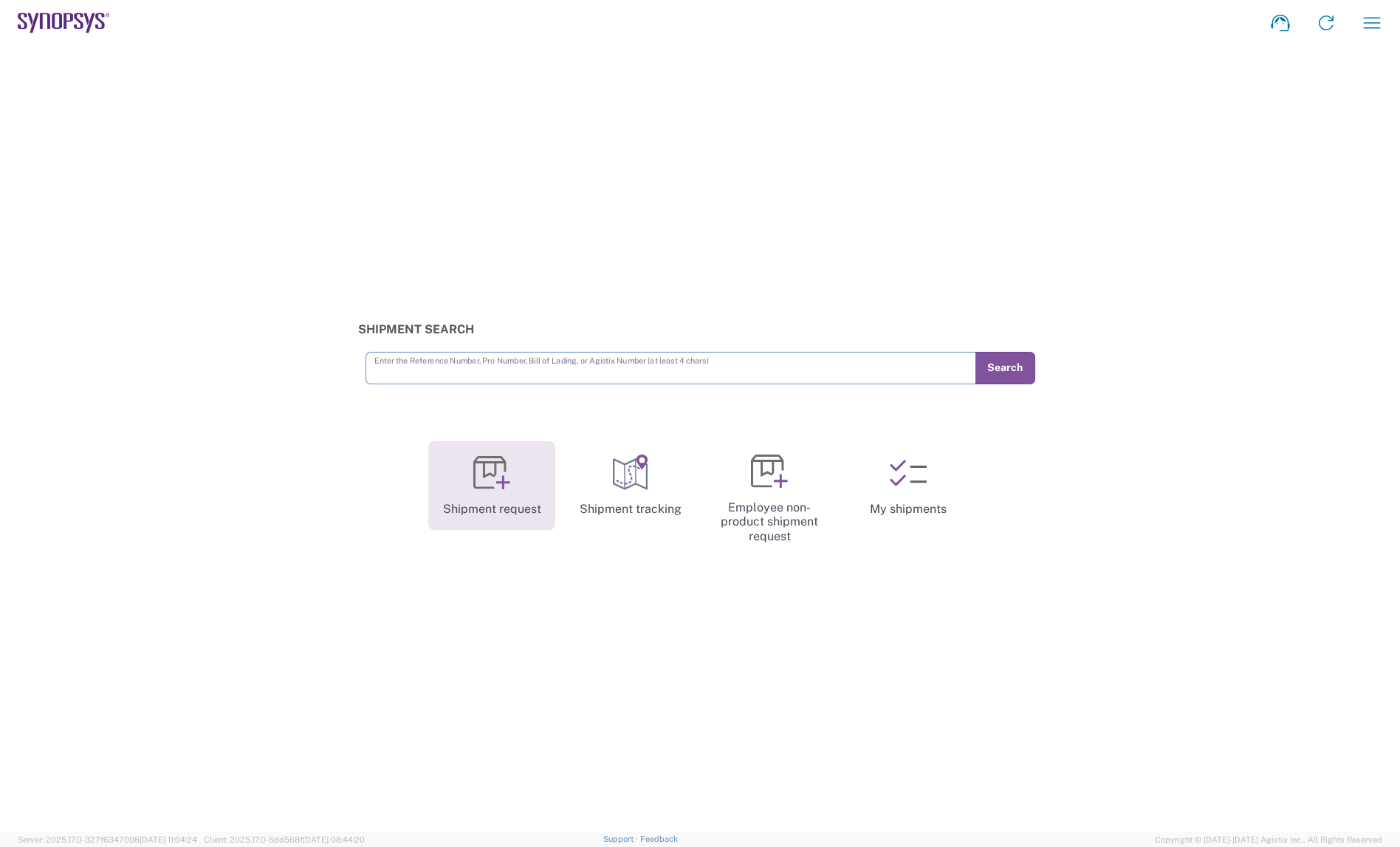
click at [464, 477] on link "Shipment request" at bounding box center [491, 485] width 127 height 89
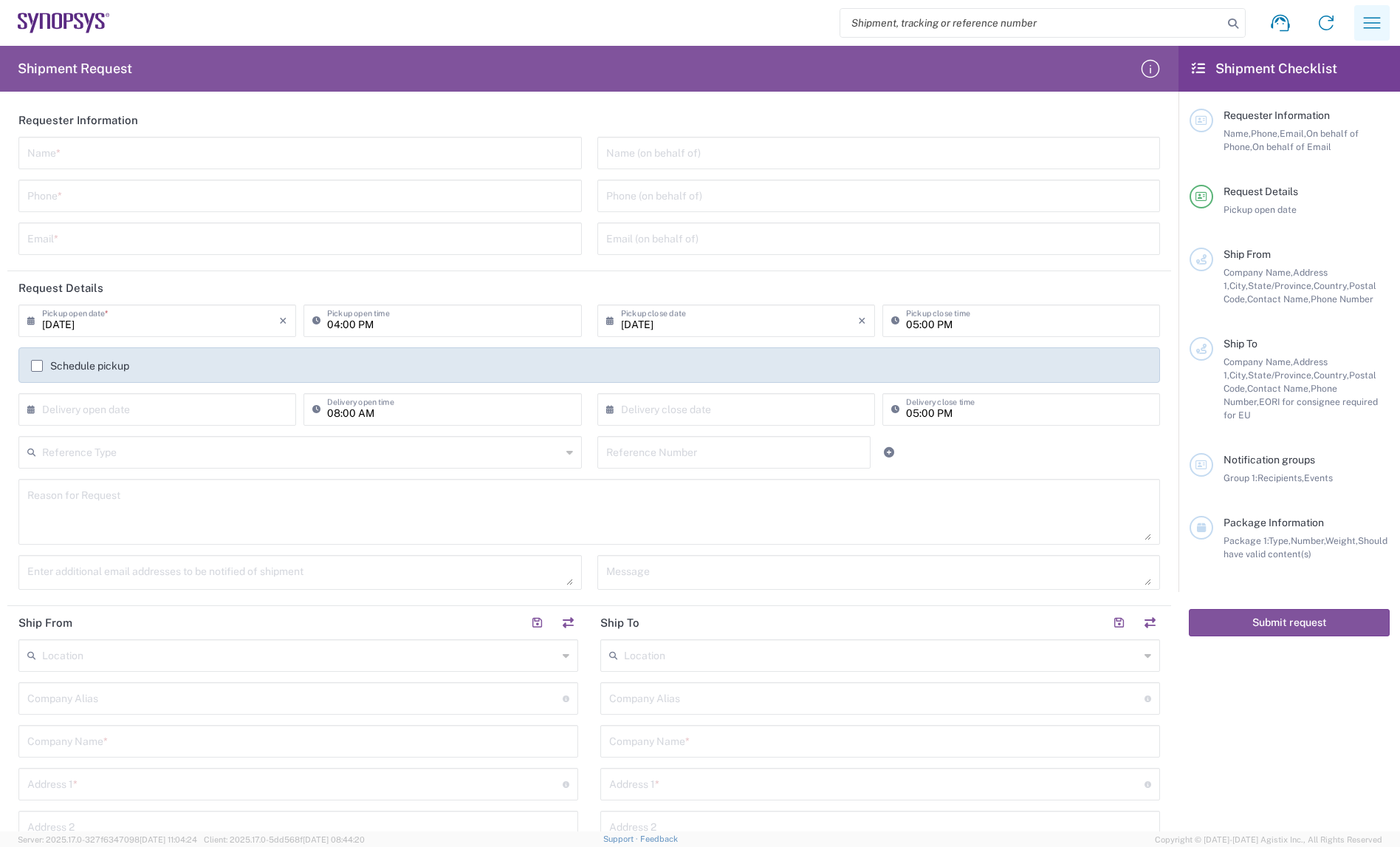
click at [1365, 22] on icon "button" at bounding box center [1372, 22] width 23 height 23
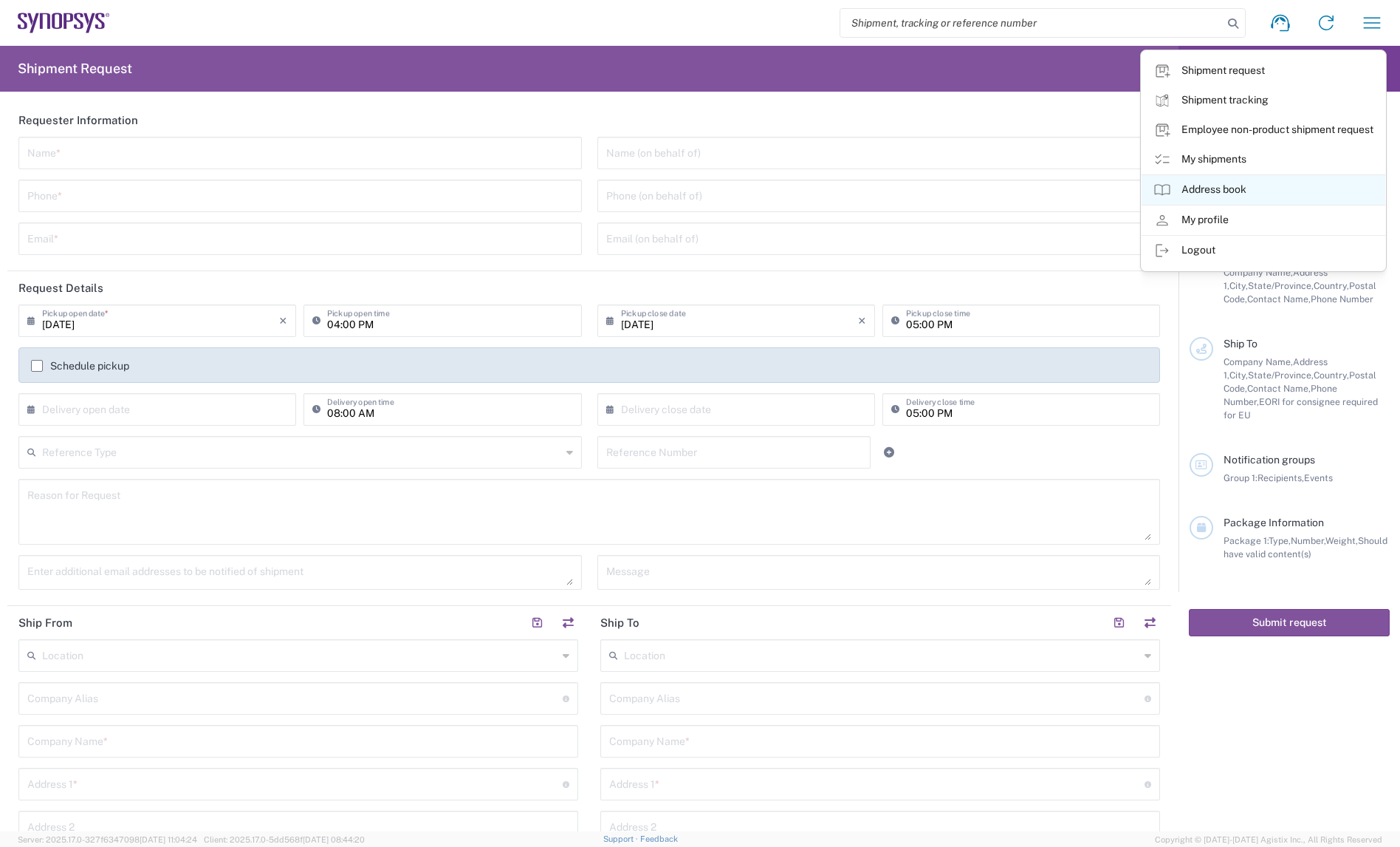
click at [1239, 186] on link "Address book" at bounding box center [1263, 190] width 244 height 29
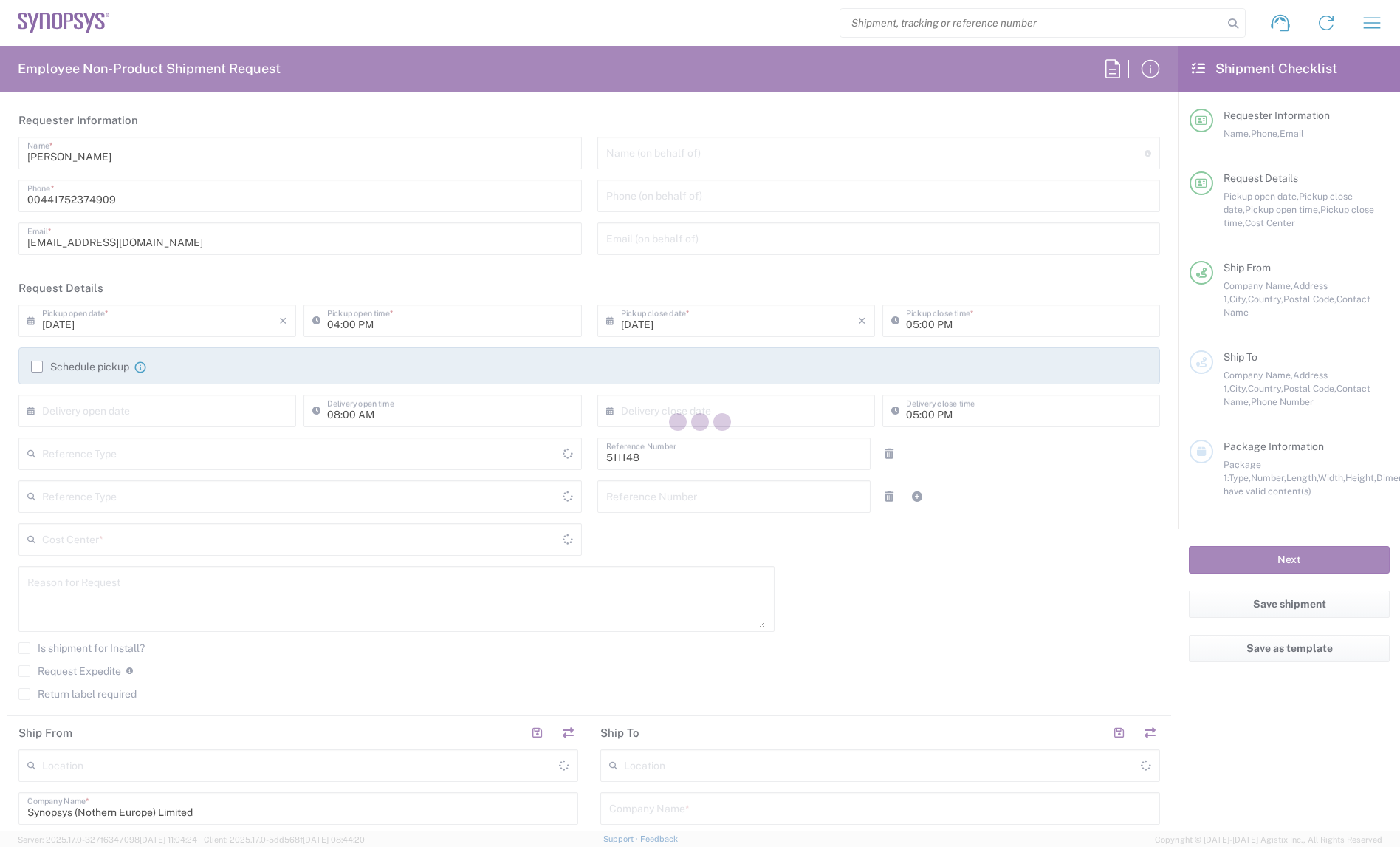
type input "Department"
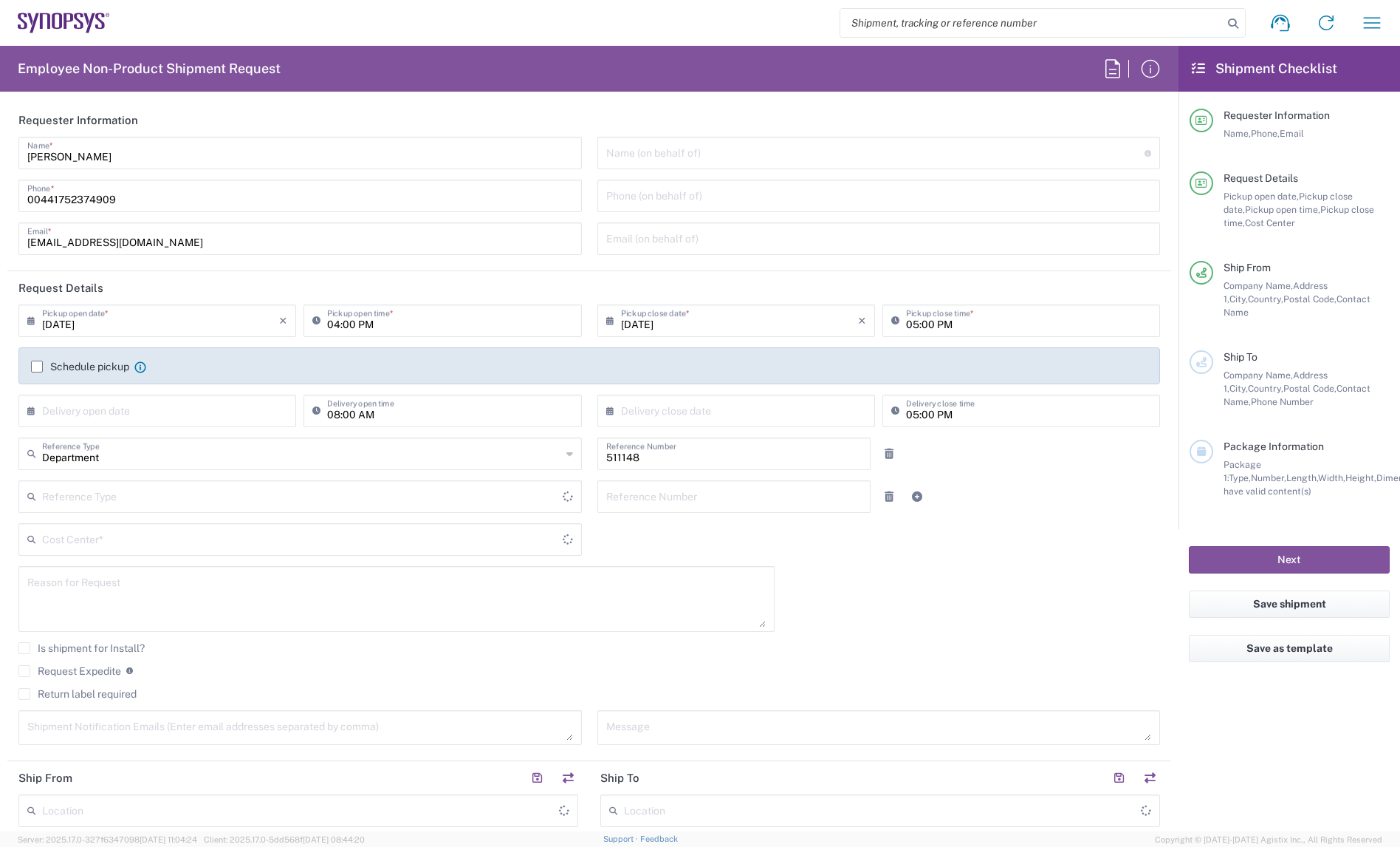
type input "Delivered at Place"
type input "GB02, DDG, Monashee RD 511148"
type input "[GEOGRAPHIC_DATA]"
click at [1367, 20] on icon "button" at bounding box center [1372, 22] width 23 height 23
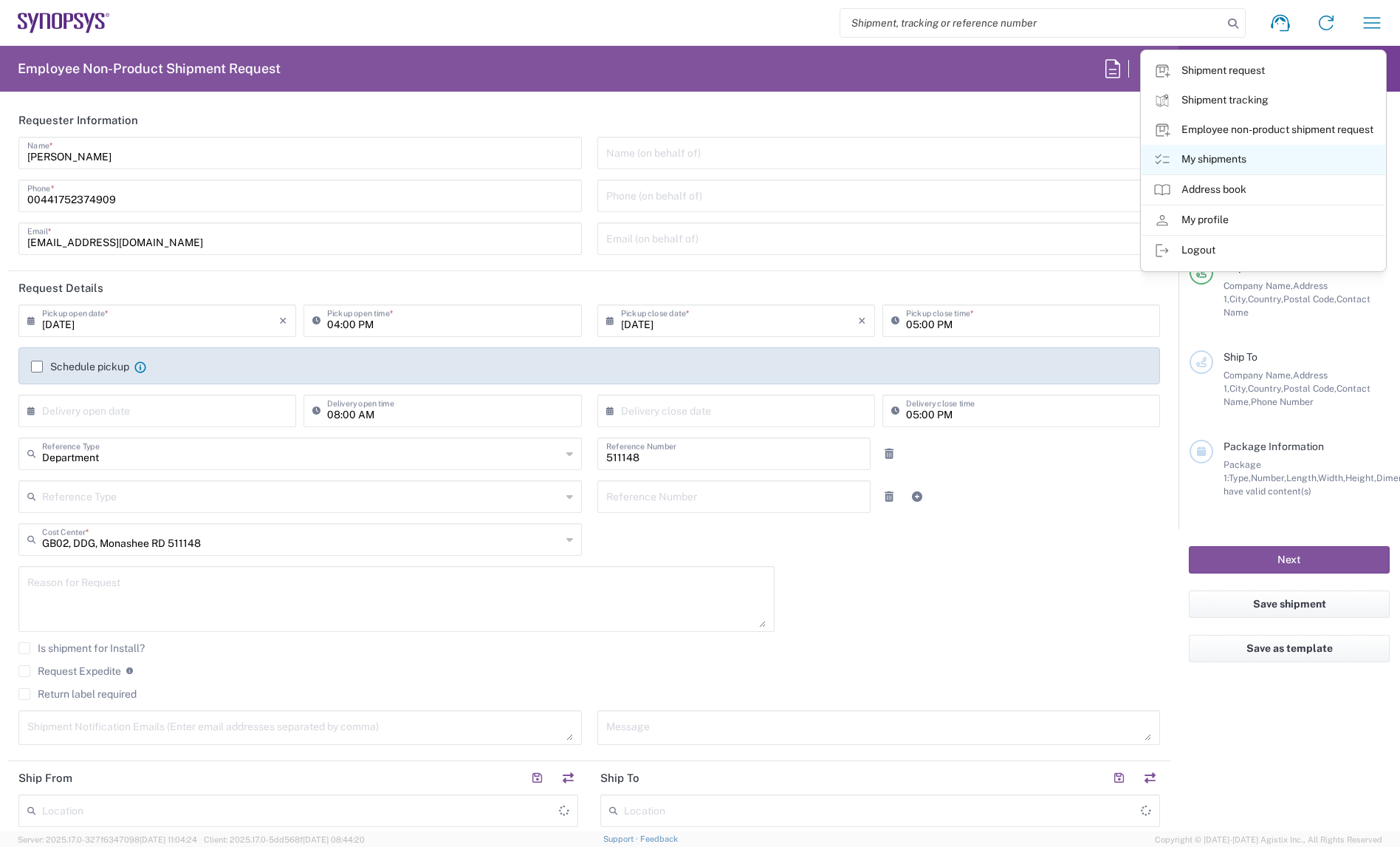
type input "Plymouth GB19"
click at [1247, 154] on link "My shipments" at bounding box center [1263, 160] width 244 height 29
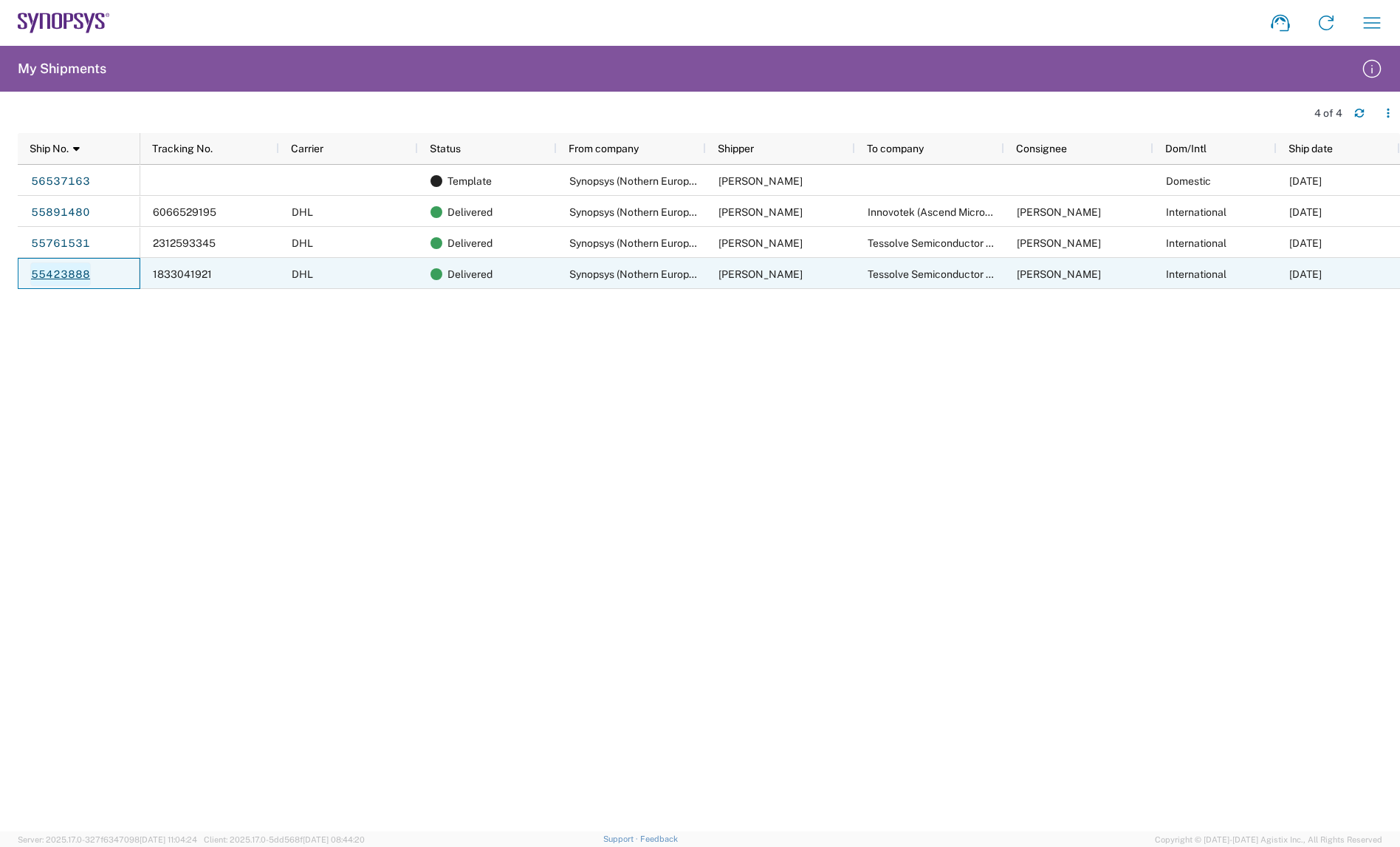
click at [54, 273] on link "55423888" at bounding box center [60, 273] width 60 height 23
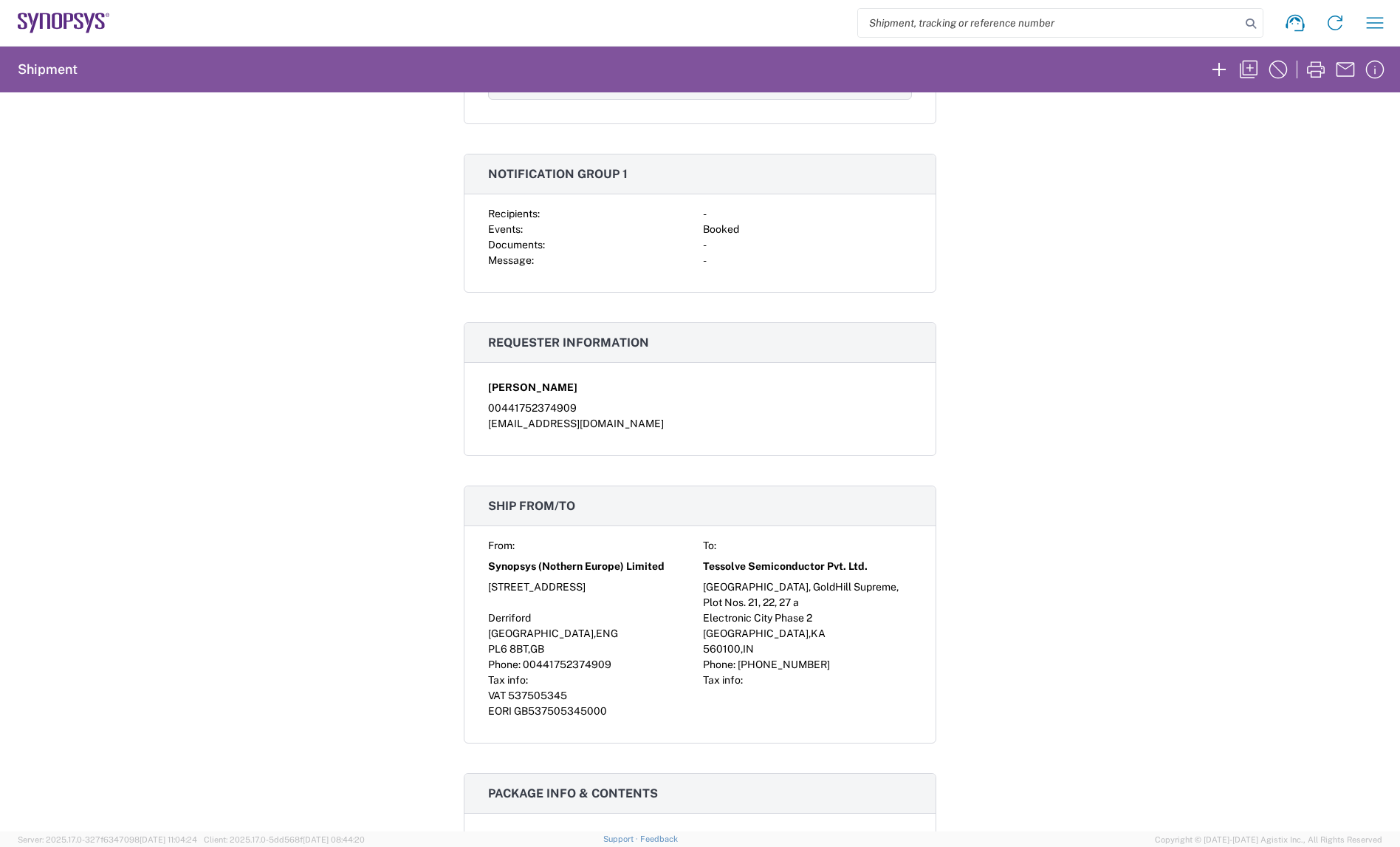
scroll to position [887, 0]
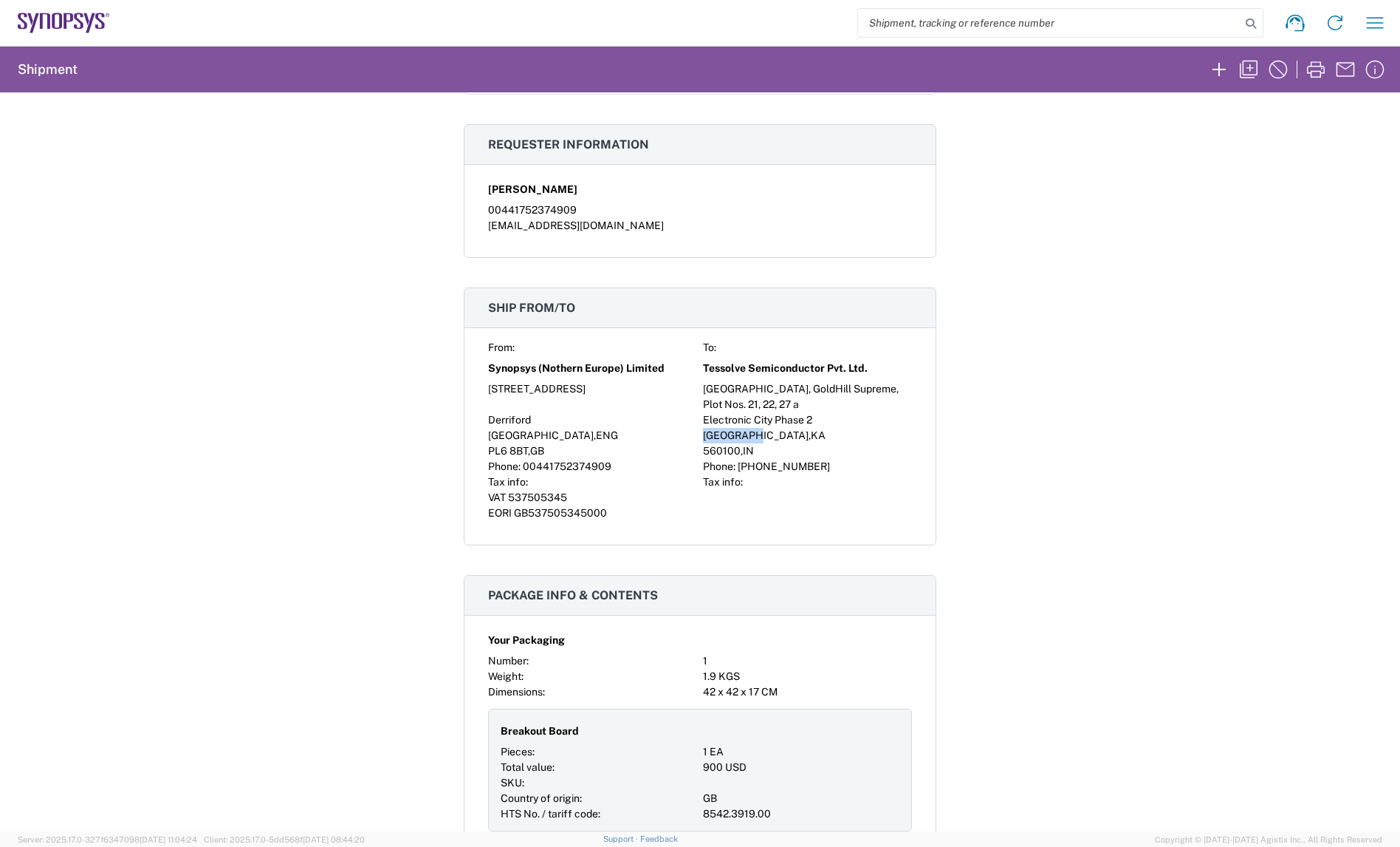
drag, startPoint x: 744, startPoint y: 435, endPoint x: 692, endPoint y: 431, distance: 52.2
click at [692, 431] on div "From: To: Synopsys (Nothern Europe) Limited Tessolve Semiconductor Pvt. Ltd. 7 …" at bounding box center [700, 430] width 424 height 181
copy div "Bengaluru"
click at [1369, 23] on icon "button" at bounding box center [1376, 22] width 17 height 11
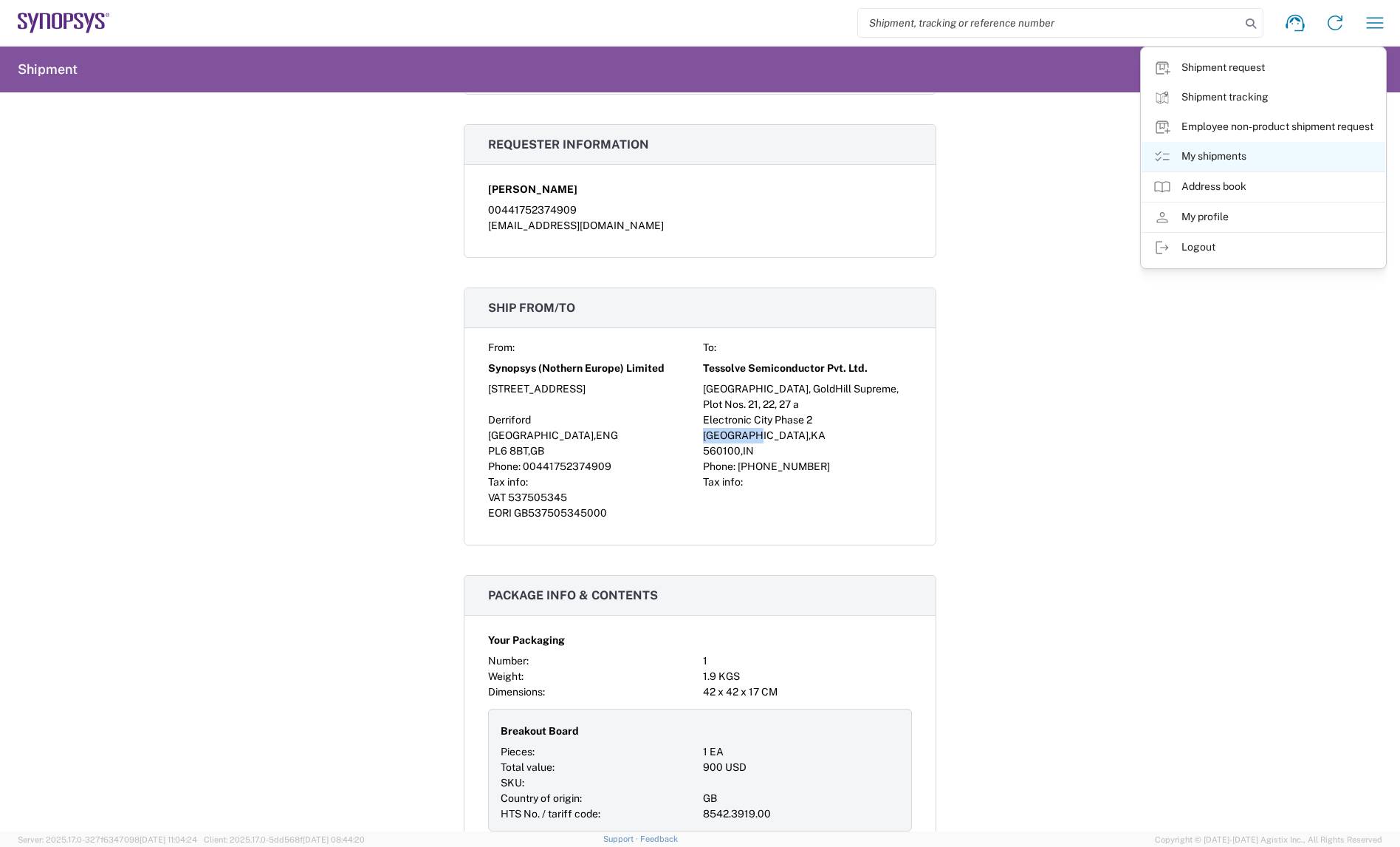
click at [1224, 149] on link "My shipments" at bounding box center [1263, 156] width 244 height 29
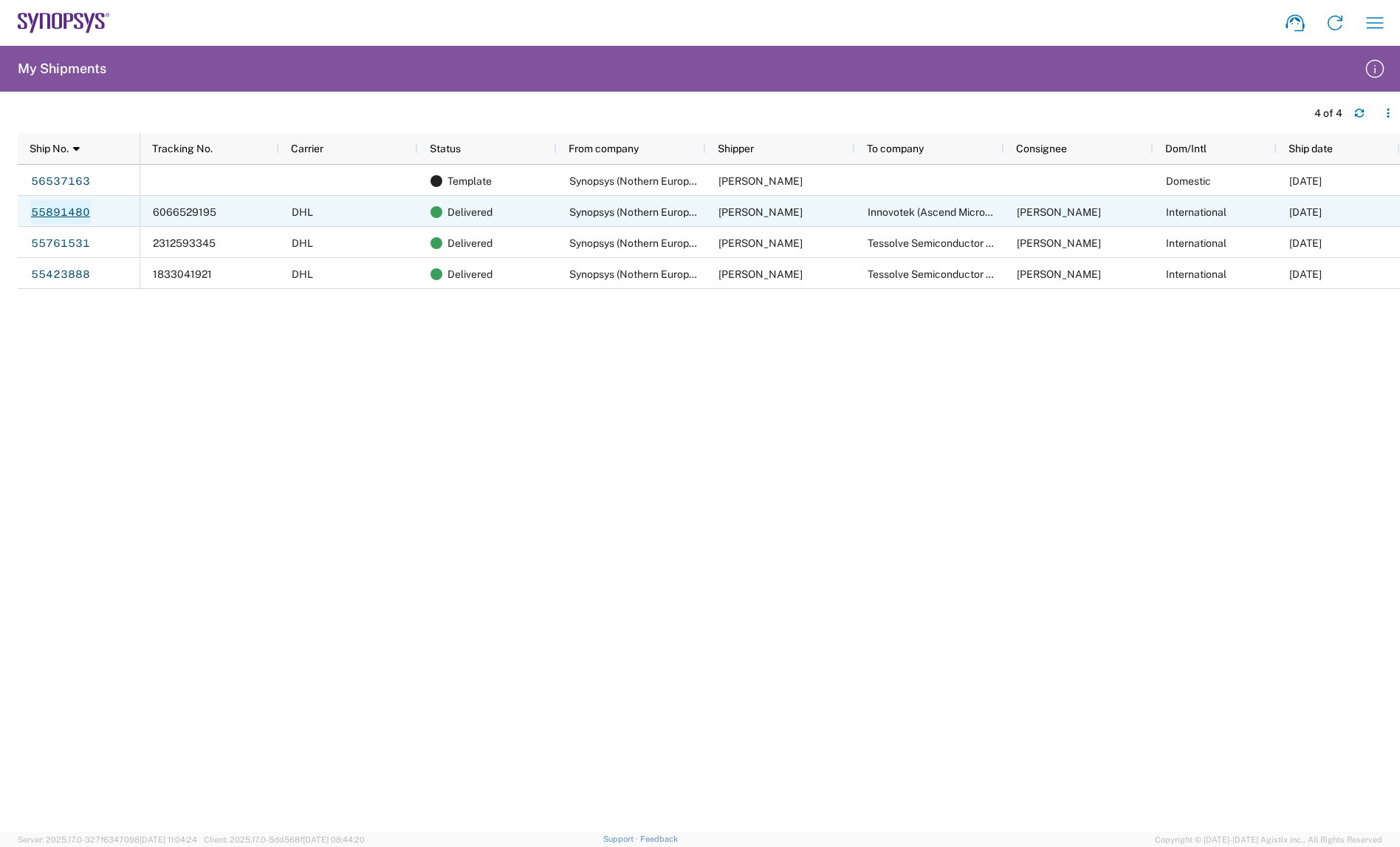
click at [57, 206] on link "55891480" at bounding box center [60, 211] width 60 height 23
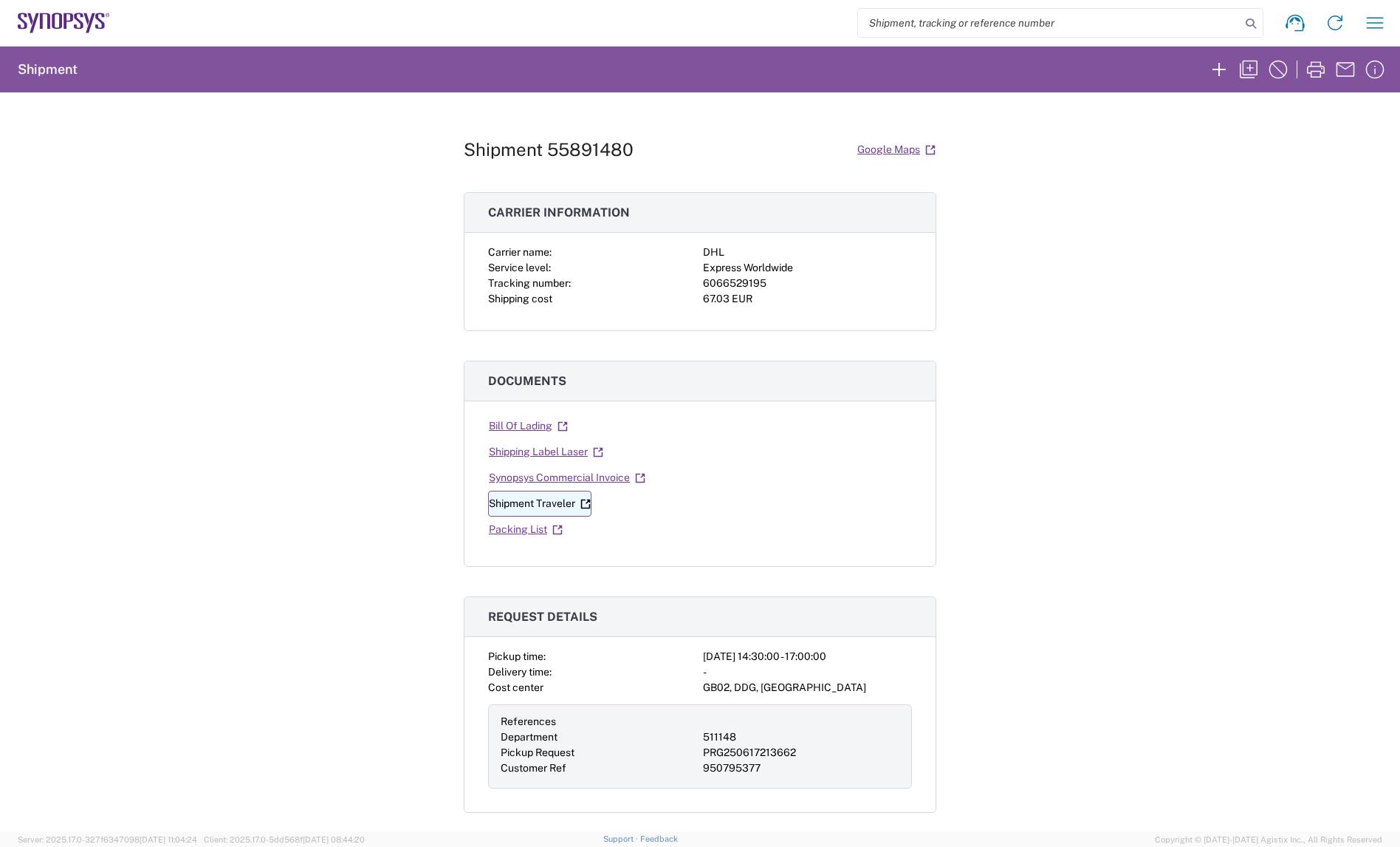
click at [523, 503] on link "Shipment Traveler" at bounding box center [540, 504] width 103 height 26
click at [497, 526] on link "Packing List" at bounding box center [525, 530] width 75 height 26
drag, startPoint x: 1377, startPoint y: 23, endPoint x: 1377, endPoint y: 31, distance: 8.0
click at [1377, 23] on icon "button" at bounding box center [1374, 22] width 23 height 23
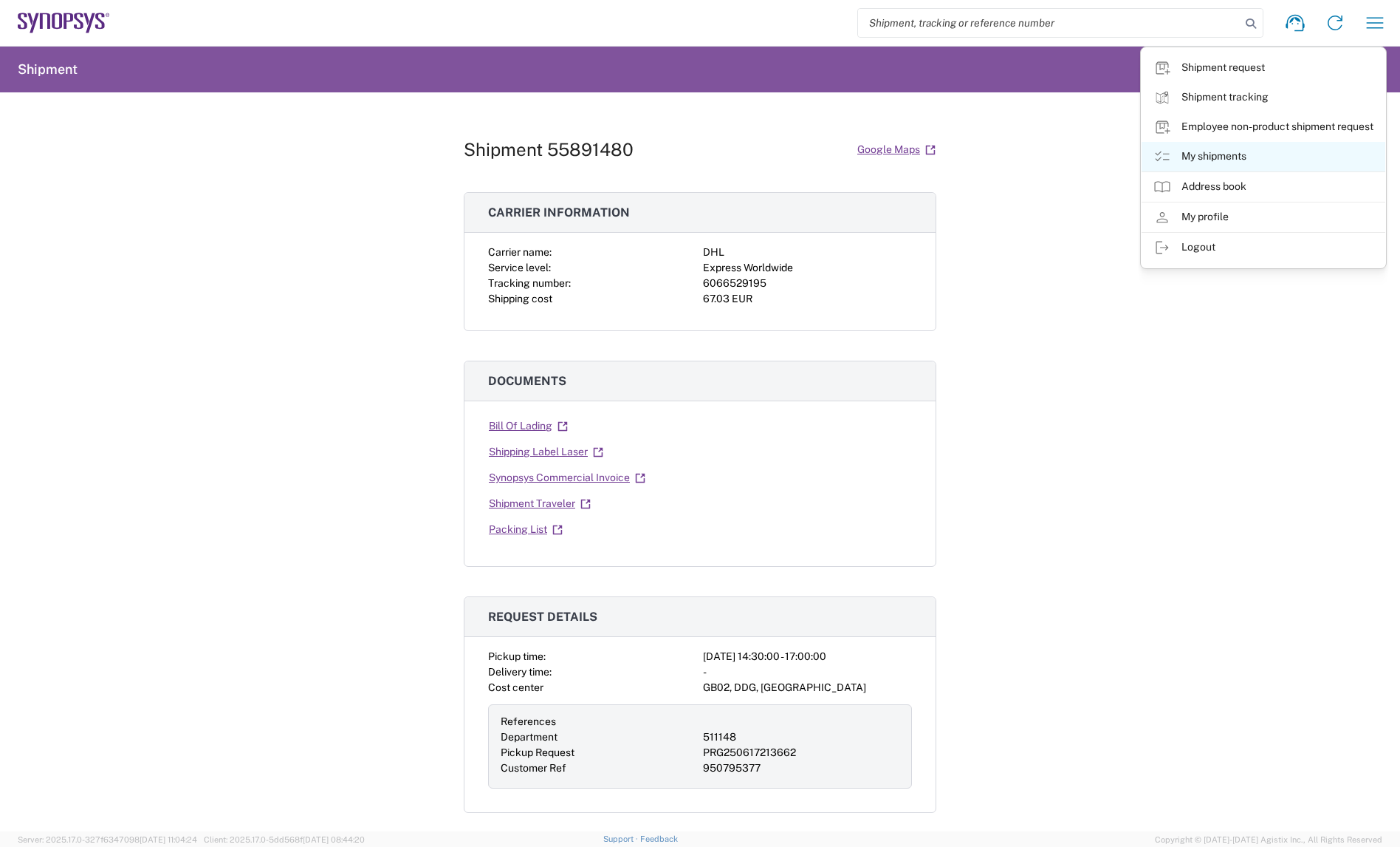
click at [1217, 156] on link "My shipments" at bounding box center [1263, 156] width 244 height 29
